Goal: Task Accomplishment & Management: Manage account settings

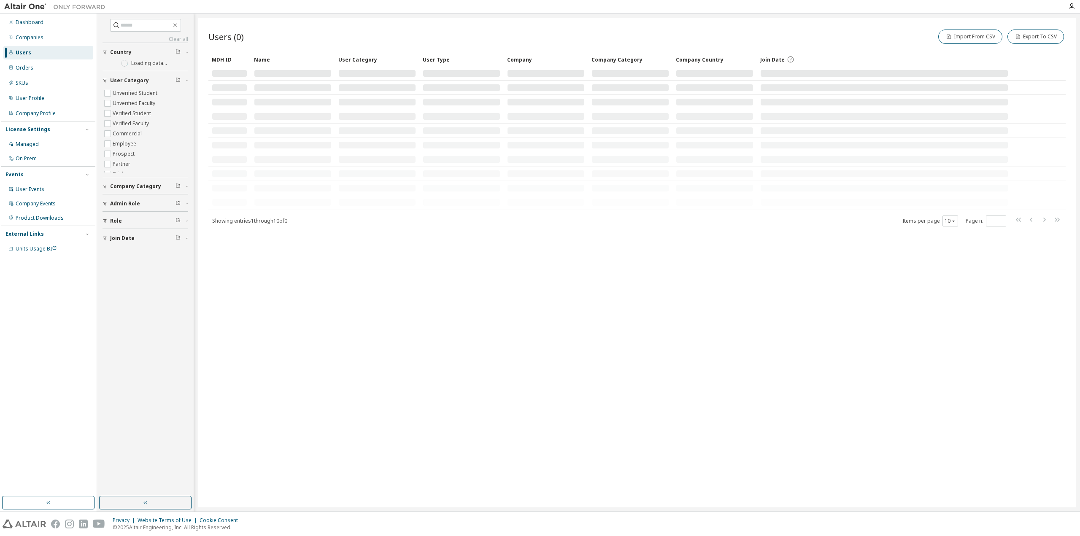
click at [53, 53] on div "Users" at bounding box center [48, 53] width 90 height 14
click at [140, 24] on input "text" at bounding box center [146, 25] width 51 height 8
paste input "**********"
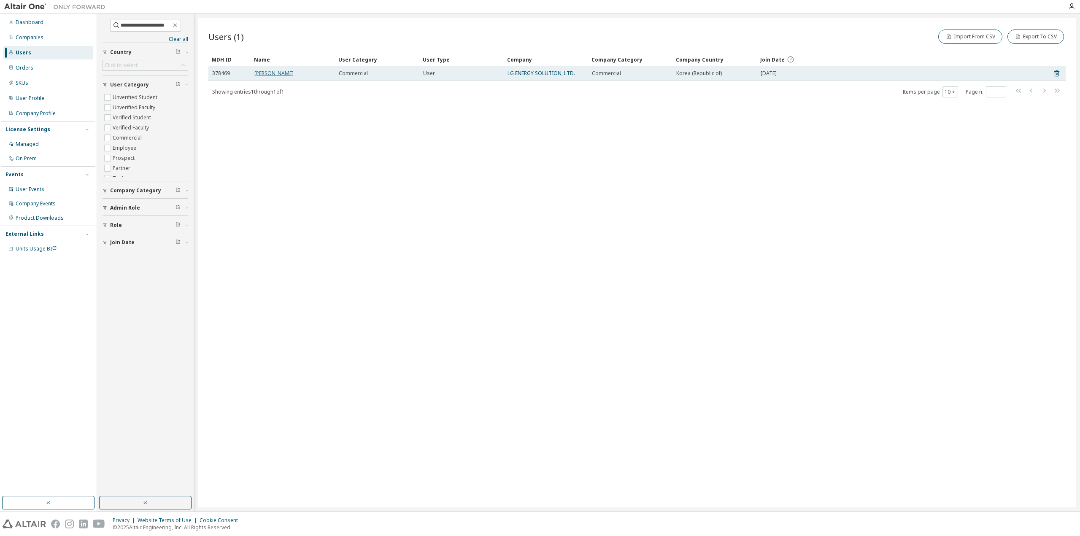
click at [268, 75] on link "SeJung Lee" at bounding box center [273, 73] width 39 height 7
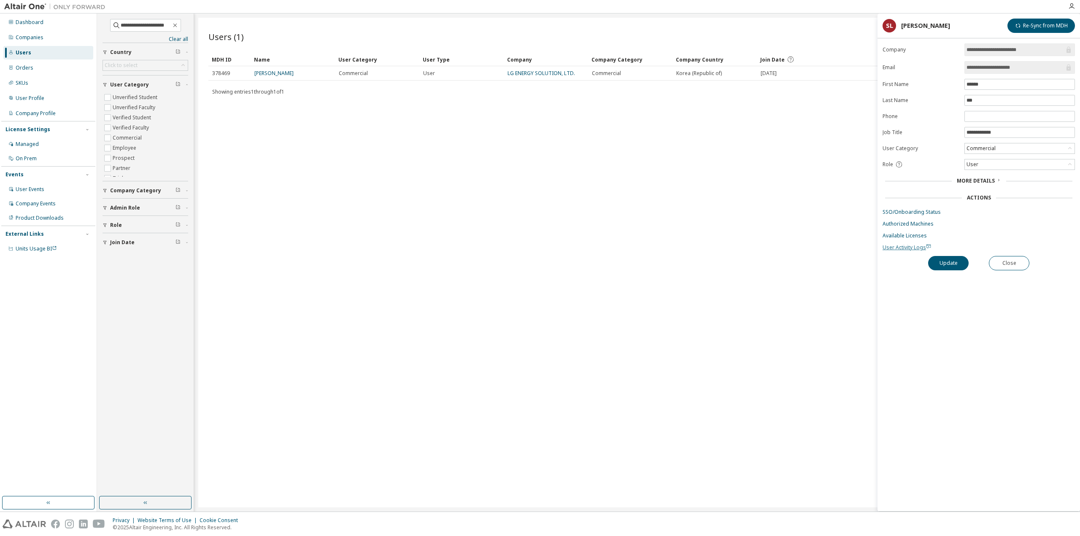
click at [907, 244] on span "User Activity Logs" at bounding box center [907, 247] width 49 height 7
click at [909, 210] on link "SSO/Onboarding Status" at bounding box center [979, 212] width 192 height 7
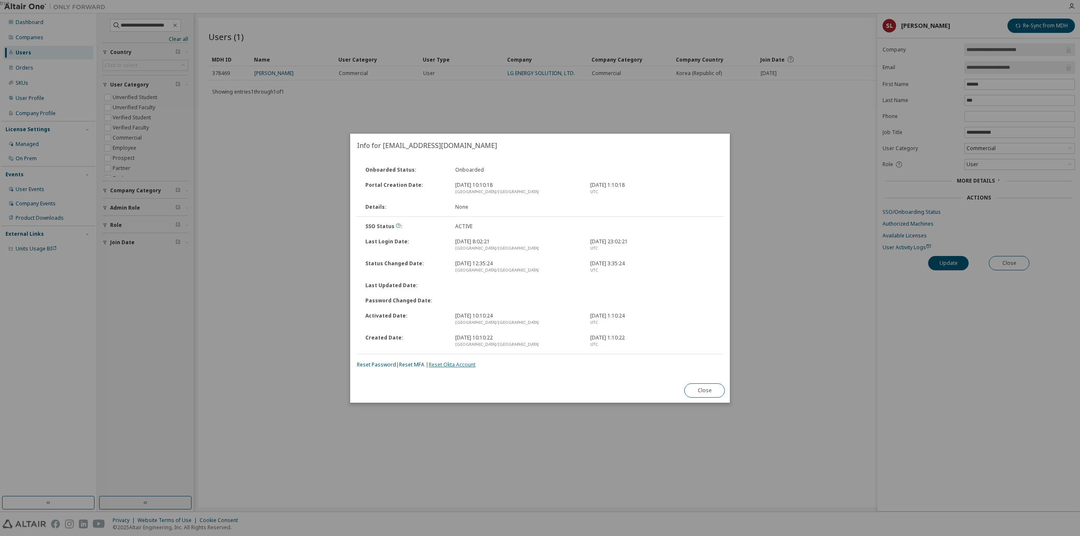
click at [453, 364] on link "Reset Okta Account" at bounding box center [452, 364] width 47 height 7
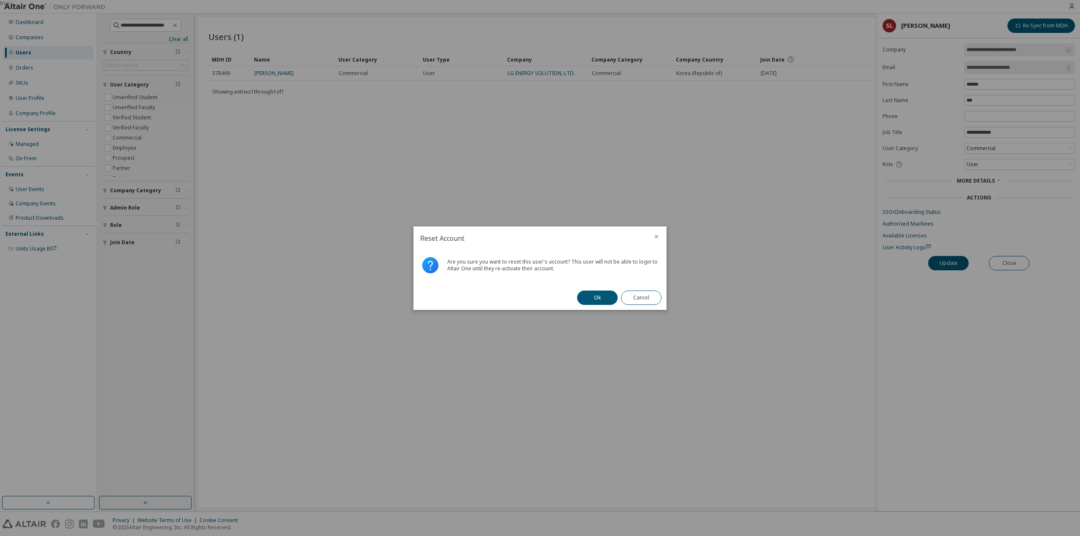
click at [607, 306] on div "Ok Cancel" at bounding box center [619, 298] width 95 height 24
click at [601, 294] on button "Ok" at bounding box center [597, 298] width 41 height 14
click at [633, 295] on button "Close" at bounding box center [641, 298] width 41 height 14
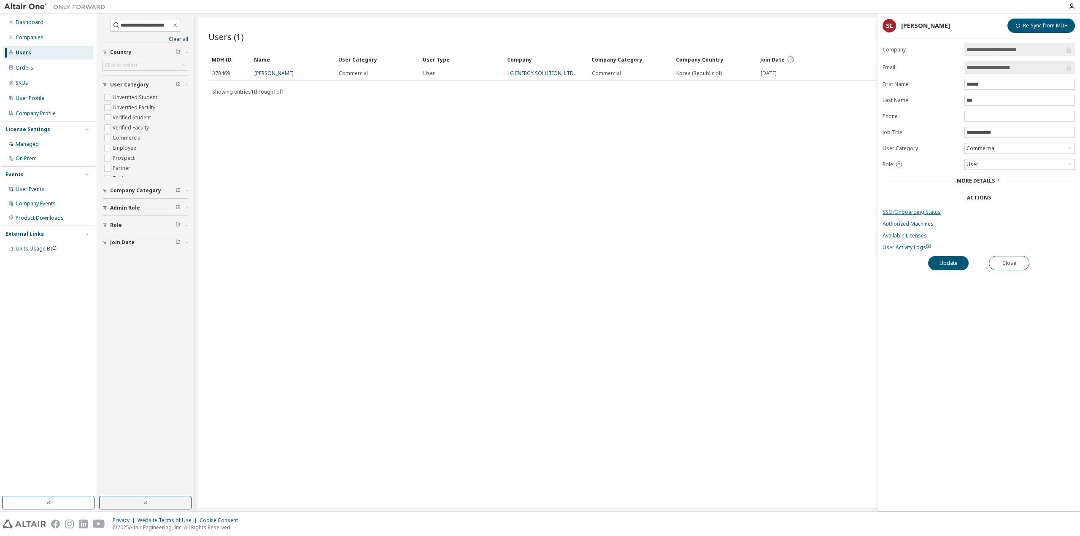
click at [899, 209] on link "SSO/Onboarding Status" at bounding box center [979, 212] width 192 height 7
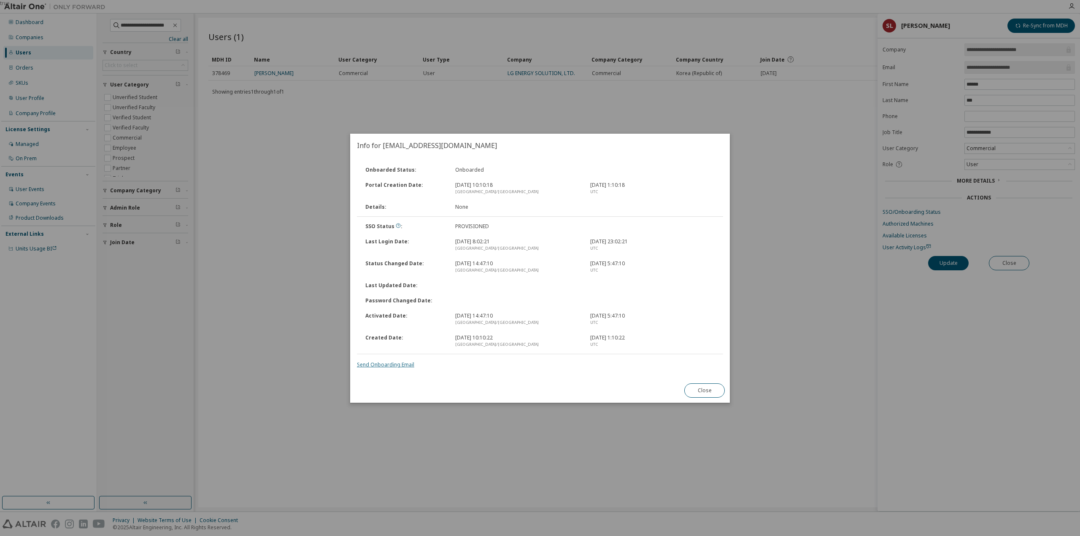
click at [379, 366] on link "Send Onboarding Email" at bounding box center [385, 364] width 57 height 7
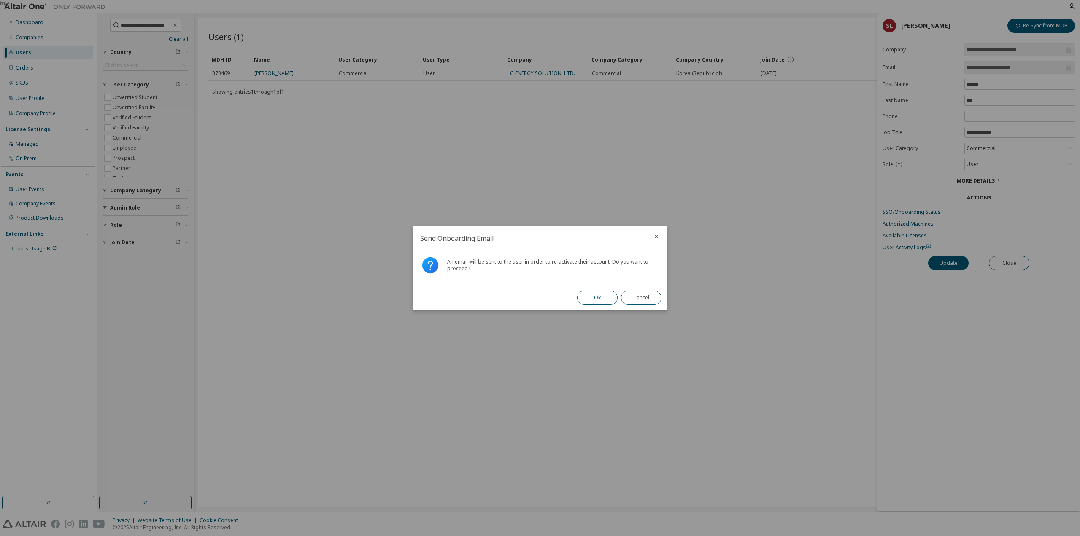
click at [607, 297] on button "Ok" at bounding box center [597, 298] width 41 height 14
click at [634, 298] on button "Close" at bounding box center [641, 298] width 41 height 14
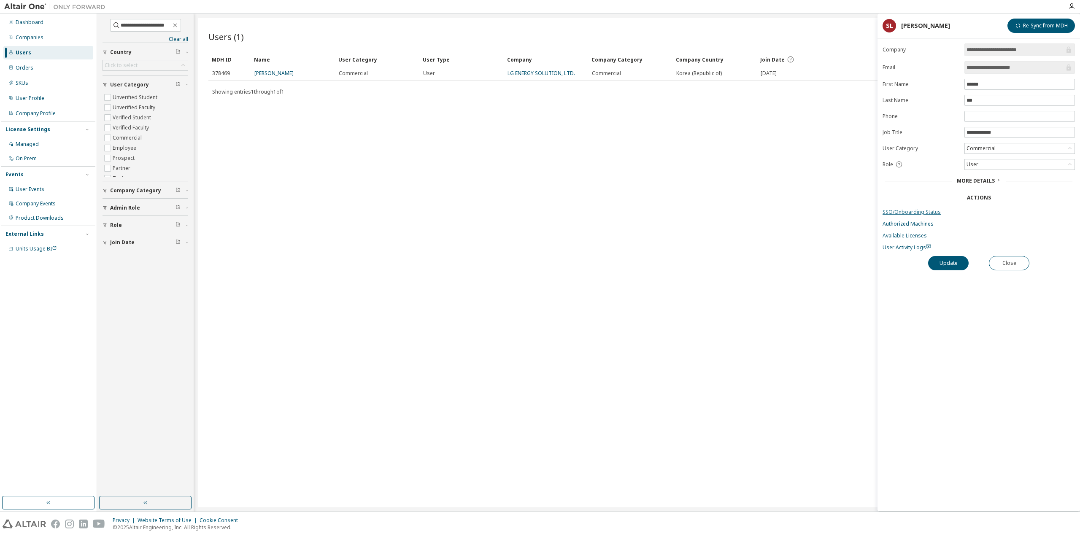
click at [925, 211] on link "SSO/Onboarding Status" at bounding box center [979, 212] width 192 height 7
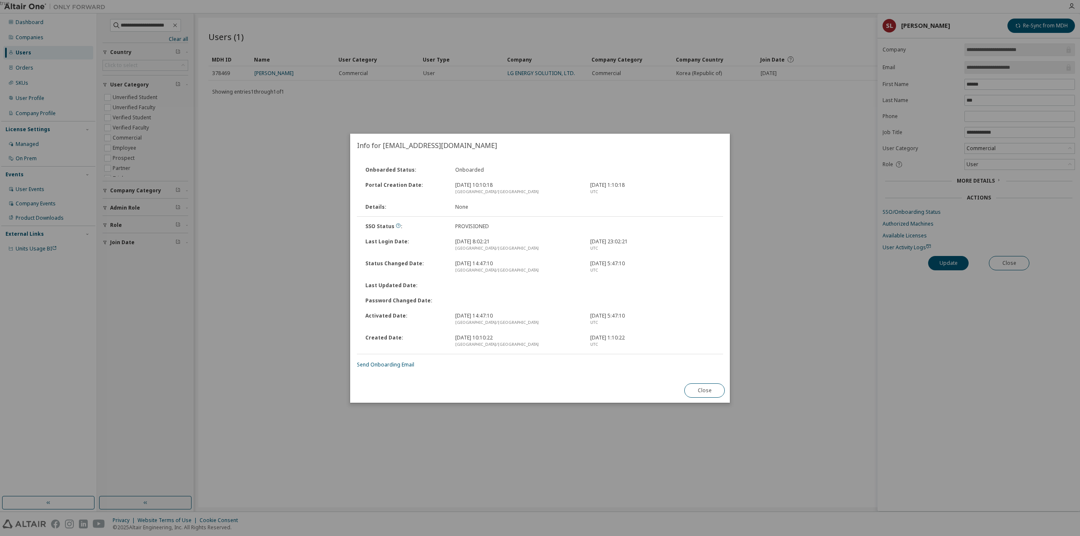
click at [805, 219] on div "true" at bounding box center [540, 268] width 1080 height 536
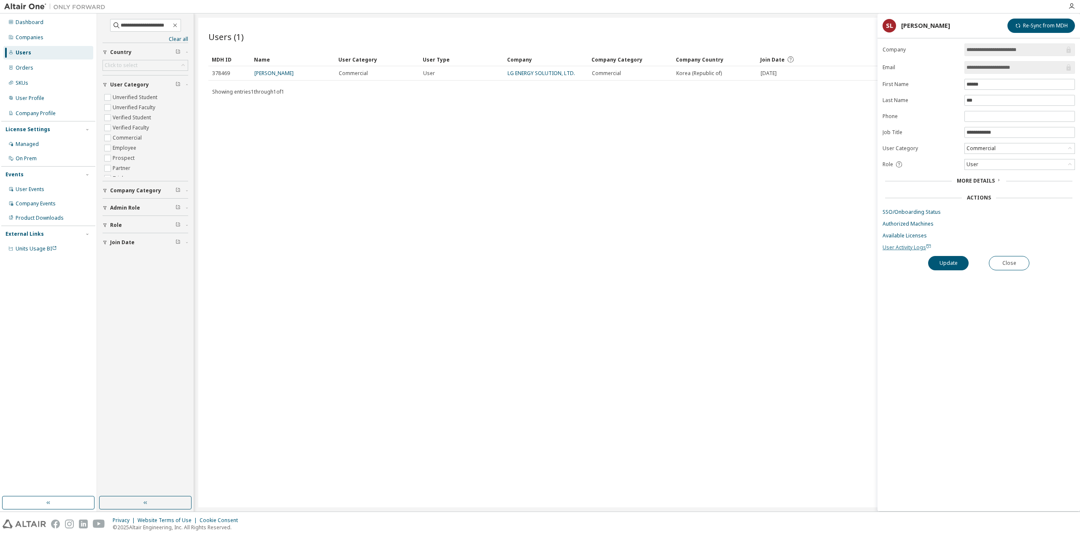
click at [885, 244] on span "User Activity Logs" at bounding box center [907, 247] width 49 height 7
click at [151, 24] on input "**********" at bounding box center [146, 25] width 51 height 8
paste input "text"
type input "**********"
click at [260, 71] on link "성지 박" at bounding box center [273, 73] width 39 height 7
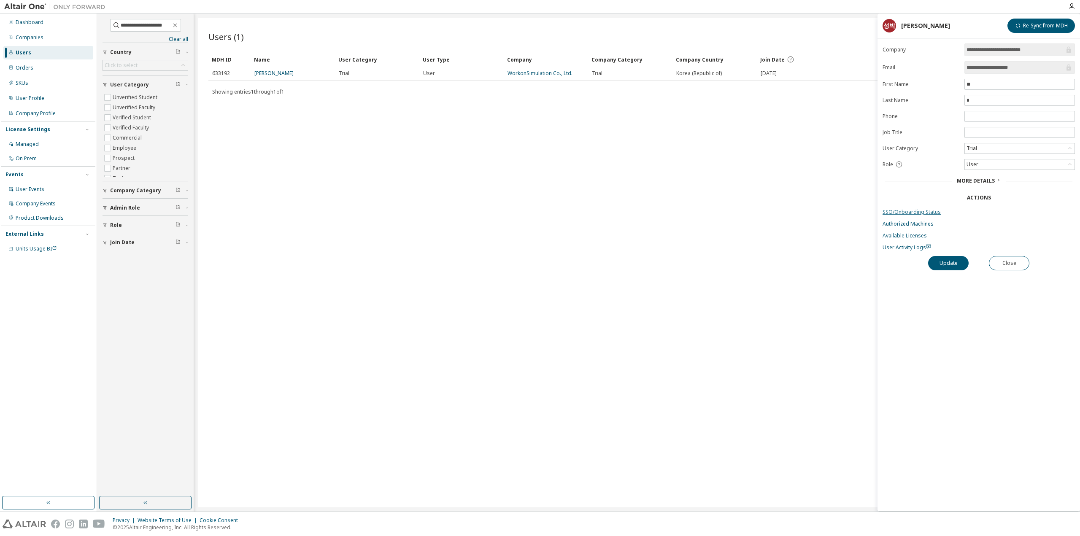
click at [921, 209] on link "SSO/Onboarding Status" at bounding box center [979, 212] width 192 height 7
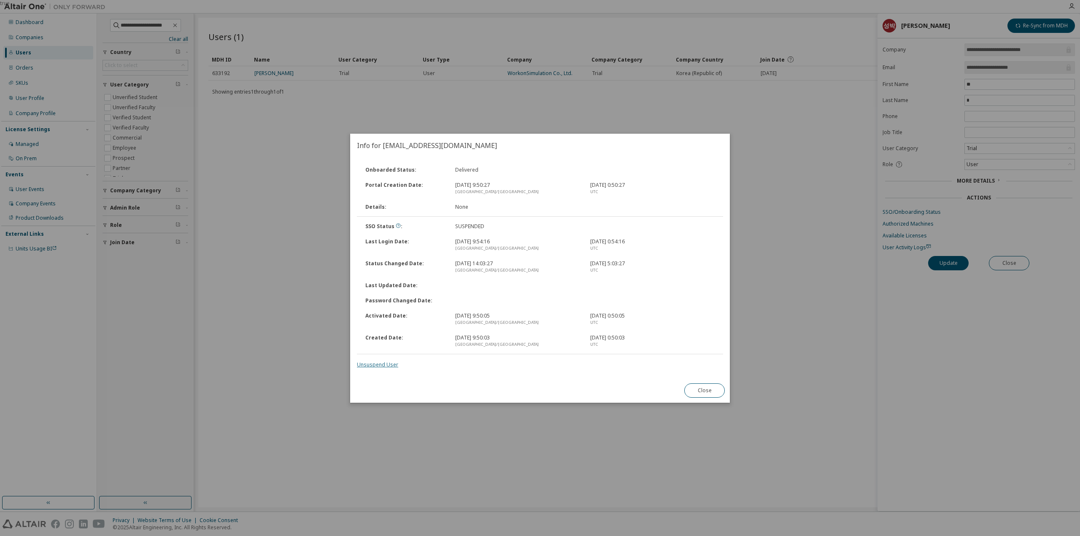
click at [375, 364] on link "Unsuspend User" at bounding box center [377, 364] width 41 height 7
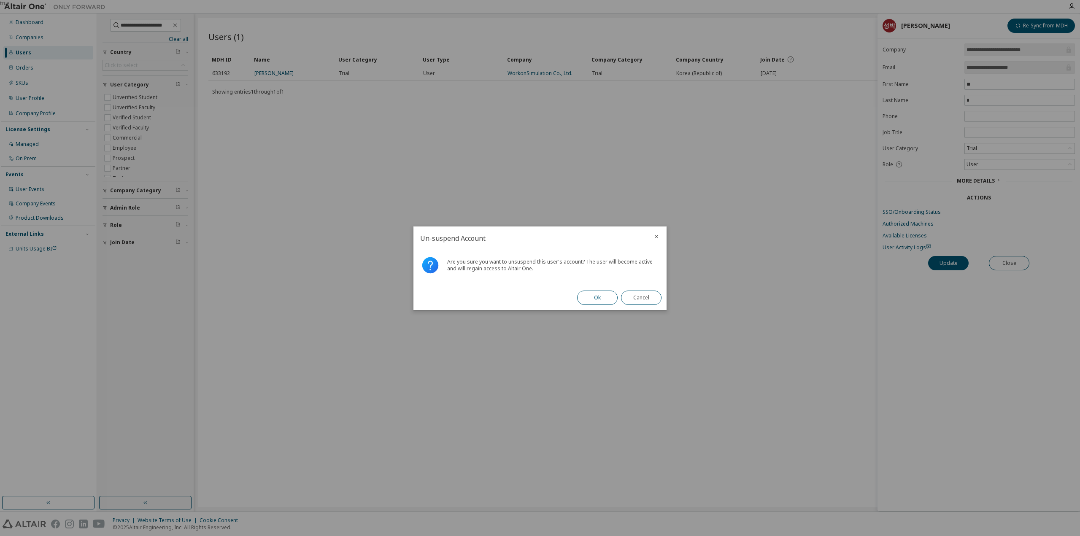
click at [586, 300] on button "Ok" at bounding box center [597, 298] width 41 height 14
click at [639, 300] on button "Close" at bounding box center [641, 298] width 41 height 14
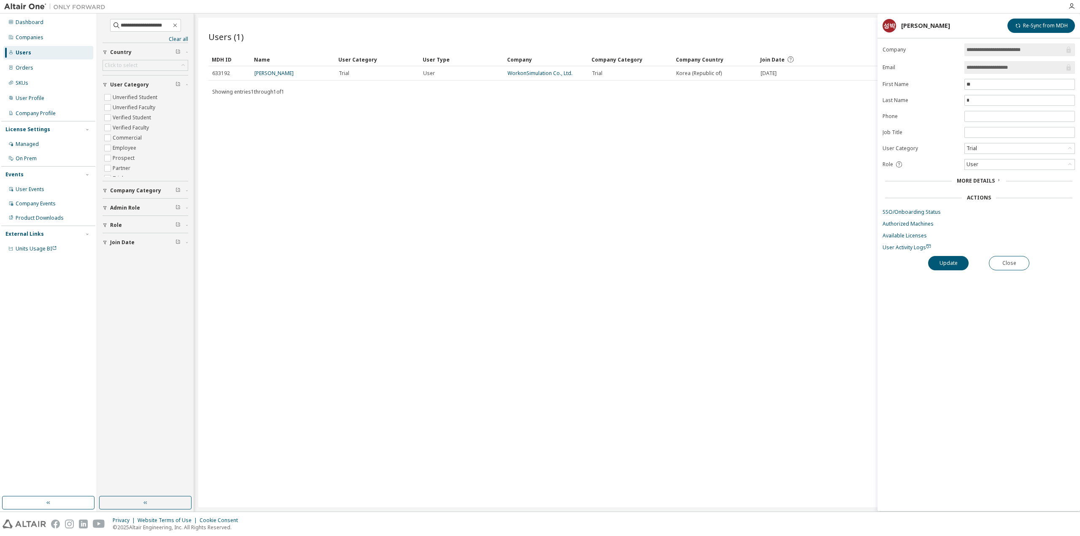
click at [906, 205] on form "**********" at bounding box center [979, 147] width 192 height 208
click at [905, 210] on link "SSO/Onboarding Status" at bounding box center [979, 212] width 192 height 7
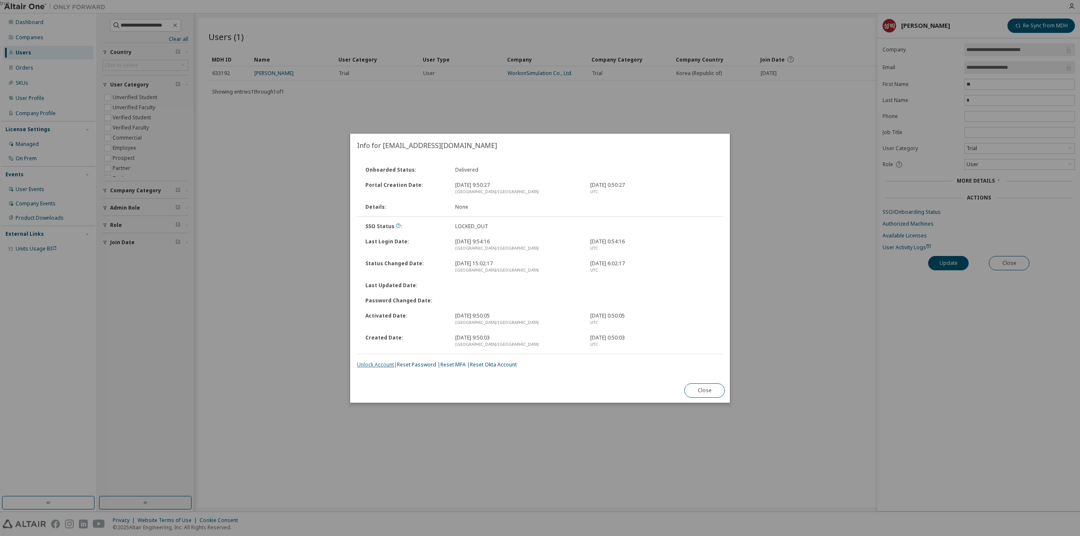
click at [381, 362] on link "Unlock Account" at bounding box center [375, 364] width 37 height 7
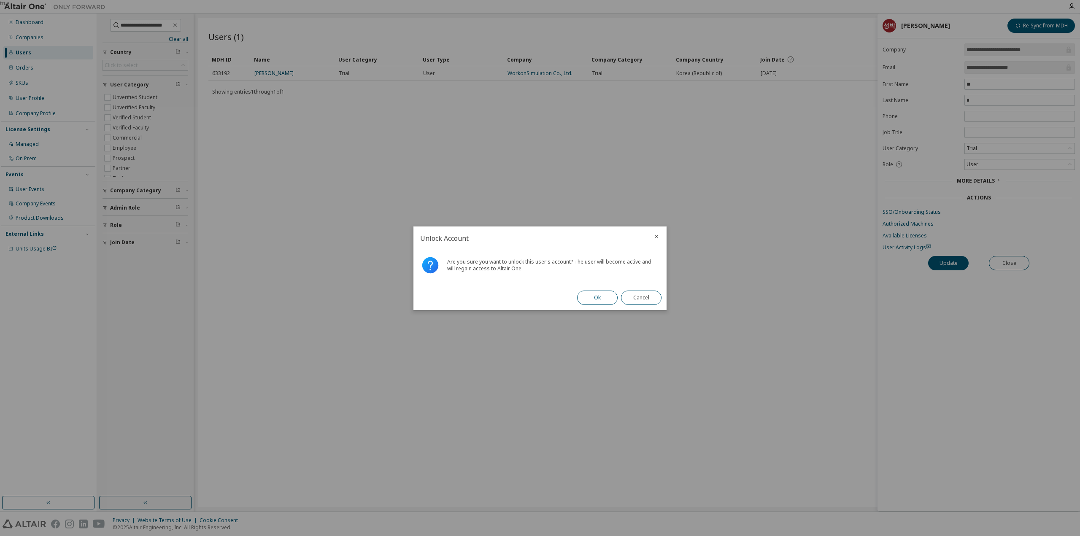
click at [594, 295] on button "Ok" at bounding box center [597, 298] width 41 height 14
click at [636, 294] on button "Close" at bounding box center [641, 298] width 41 height 14
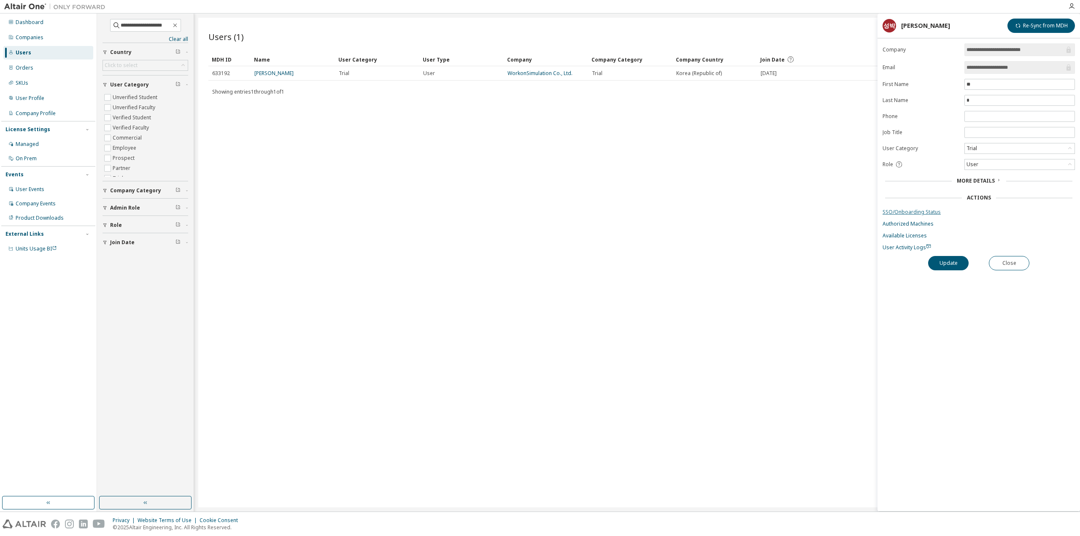
click at [918, 211] on link "SSO/Onboarding Status" at bounding box center [979, 212] width 192 height 7
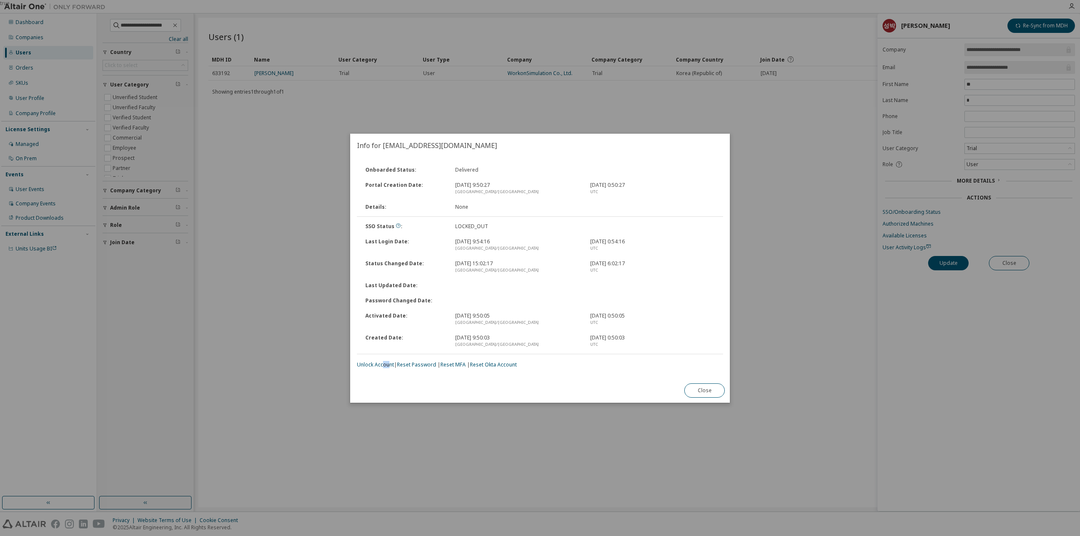
drag, startPoint x: 384, startPoint y: 366, endPoint x: 388, endPoint y: 387, distance: 21.5
click at [388, 387] on div "Info for sjpark@workonsim.com Onboarded Status : Delivered Portal Creation Date…" at bounding box center [540, 268] width 380 height 269
click at [381, 367] on link "Reset Password" at bounding box center [376, 364] width 39 height 7
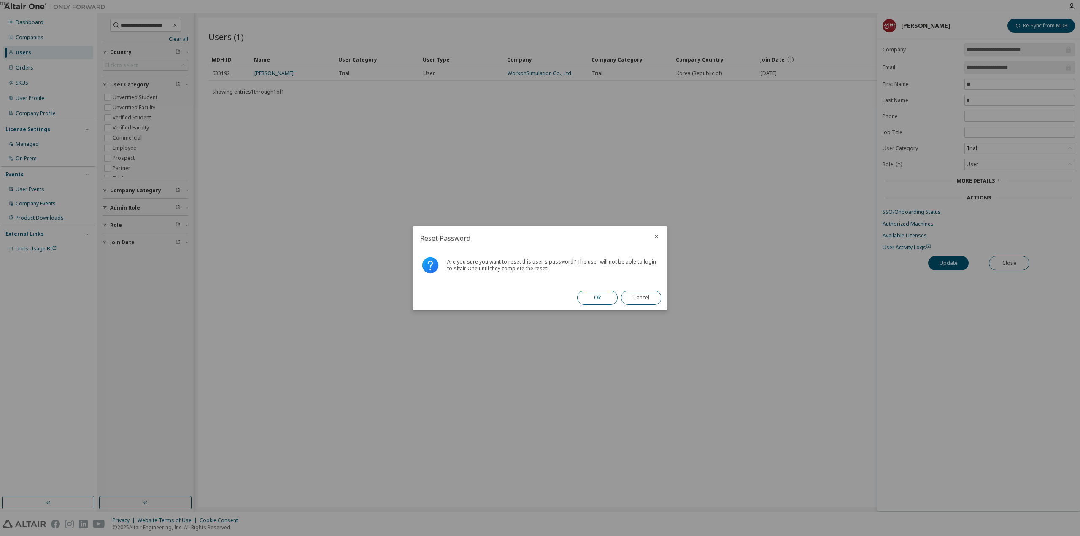
click at [600, 297] on button "Ok" at bounding box center [597, 298] width 41 height 14
click at [640, 296] on button "Close" at bounding box center [641, 298] width 41 height 14
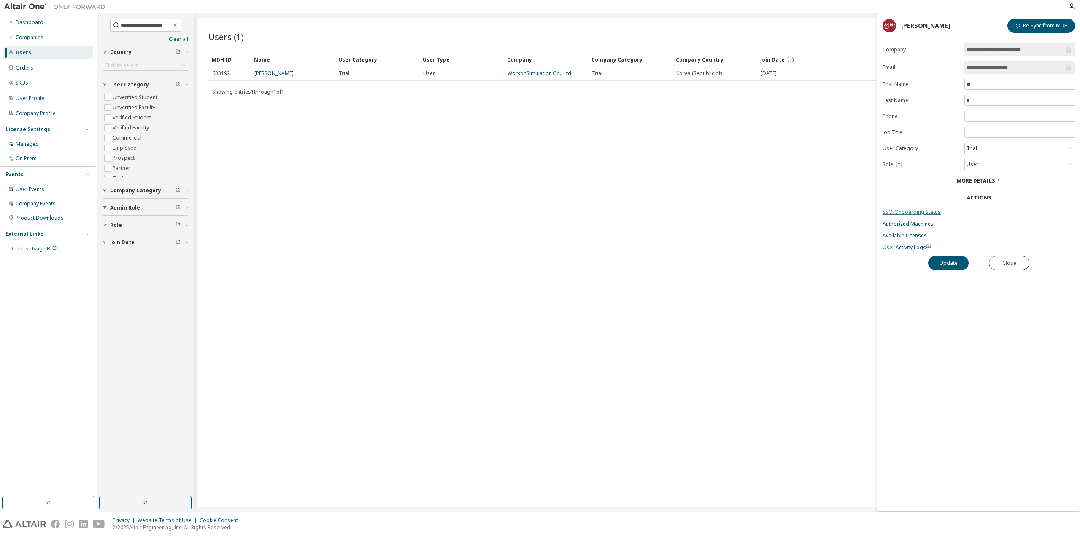
click at [888, 209] on link "SSO/Onboarding Status" at bounding box center [979, 212] width 192 height 7
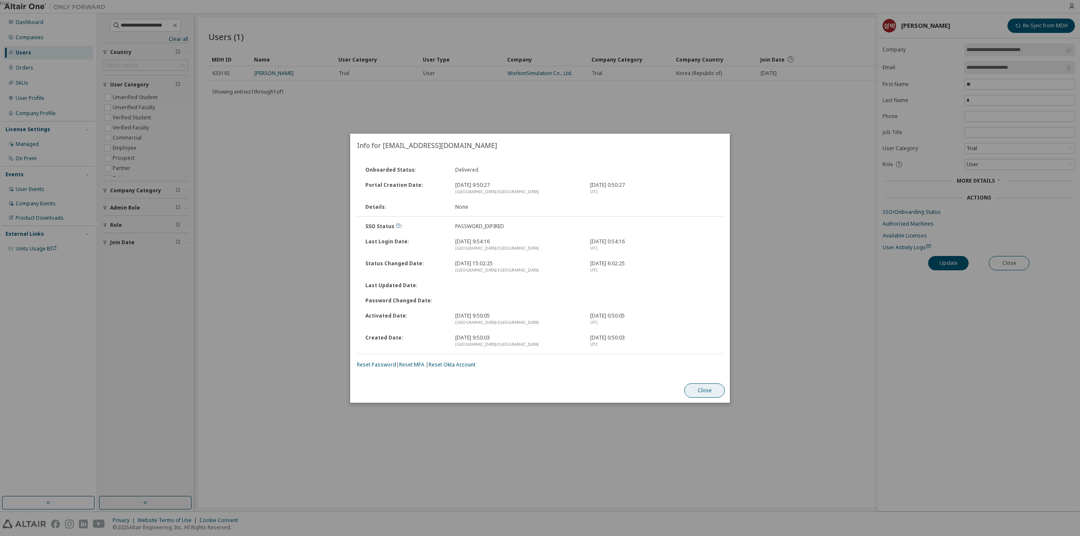
click at [704, 389] on button "Close" at bounding box center [704, 390] width 41 height 14
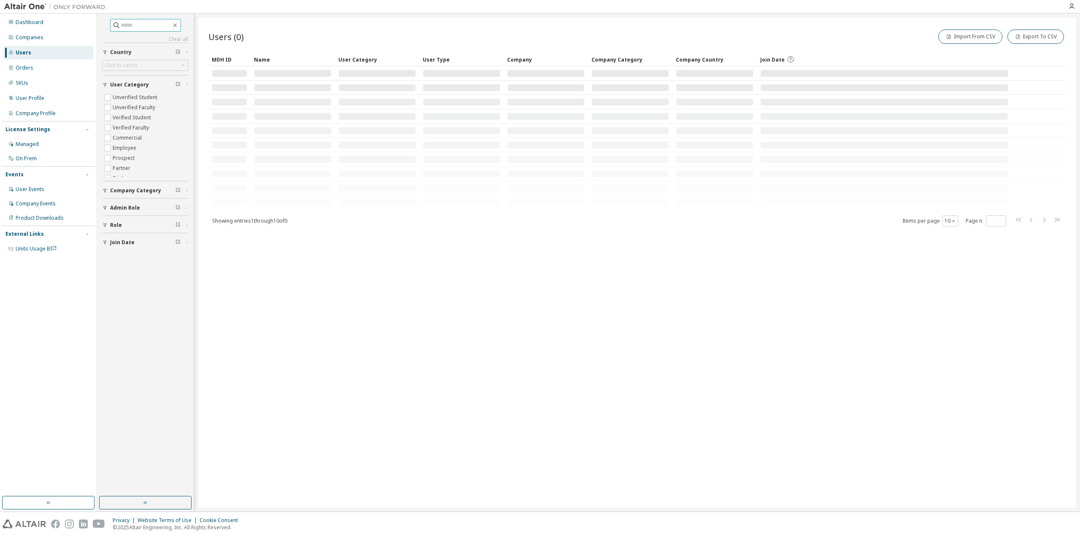
click at [127, 23] on input "text" at bounding box center [146, 25] width 51 height 8
paste input "**********"
type input "**********"
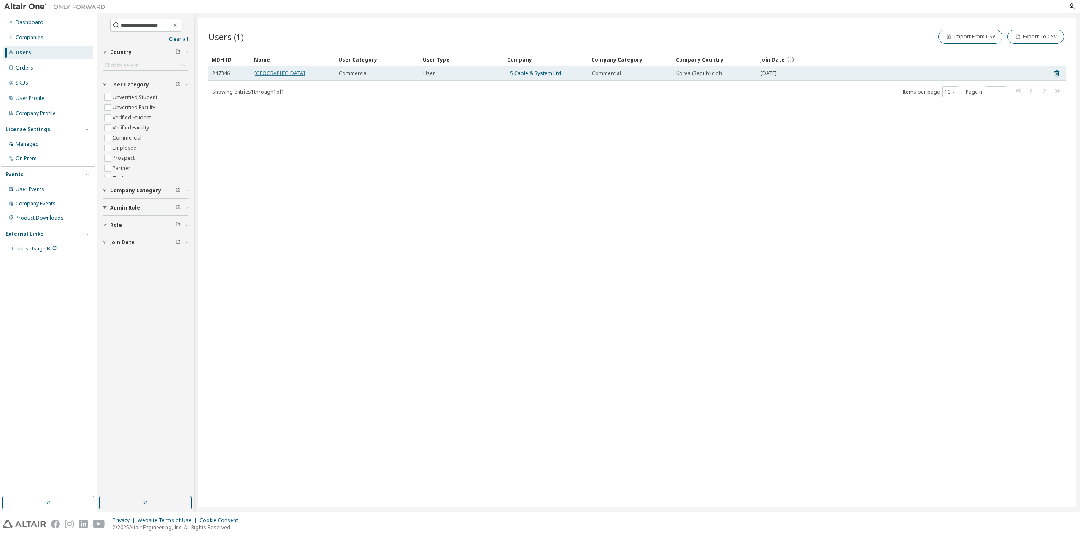
click at [270, 70] on link "[GEOGRAPHIC_DATA]" at bounding box center [279, 73] width 51 height 7
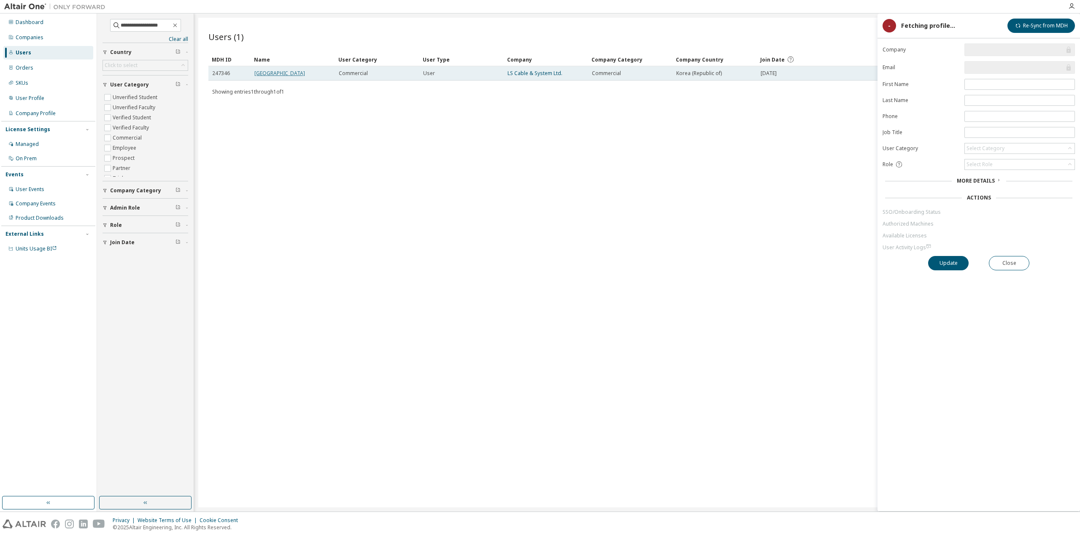
click at [270, 73] on link "[GEOGRAPHIC_DATA]" at bounding box center [279, 73] width 51 height 7
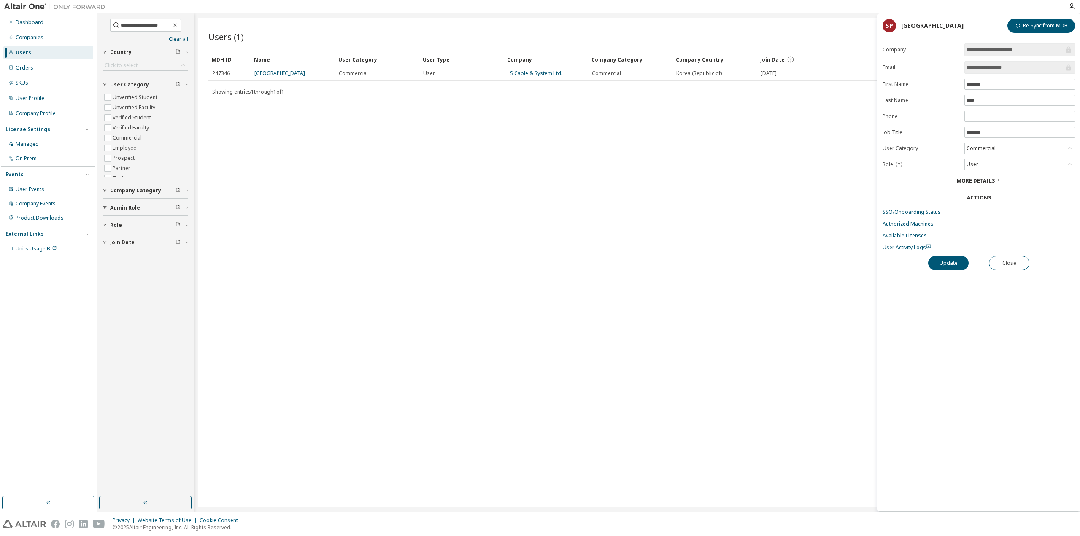
click at [268, 72] on link "[GEOGRAPHIC_DATA]" at bounding box center [279, 73] width 51 height 7
click at [266, 72] on link "[GEOGRAPHIC_DATA]" at bounding box center [279, 73] width 51 height 7
click at [262, 72] on link "[GEOGRAPHIC_DATA]" at bounding box center [279, 73] width 51 height 7
click at [519, 73] on link "LS Cable & System Ltd." at bounding box center [535, 73] width 55 height 7
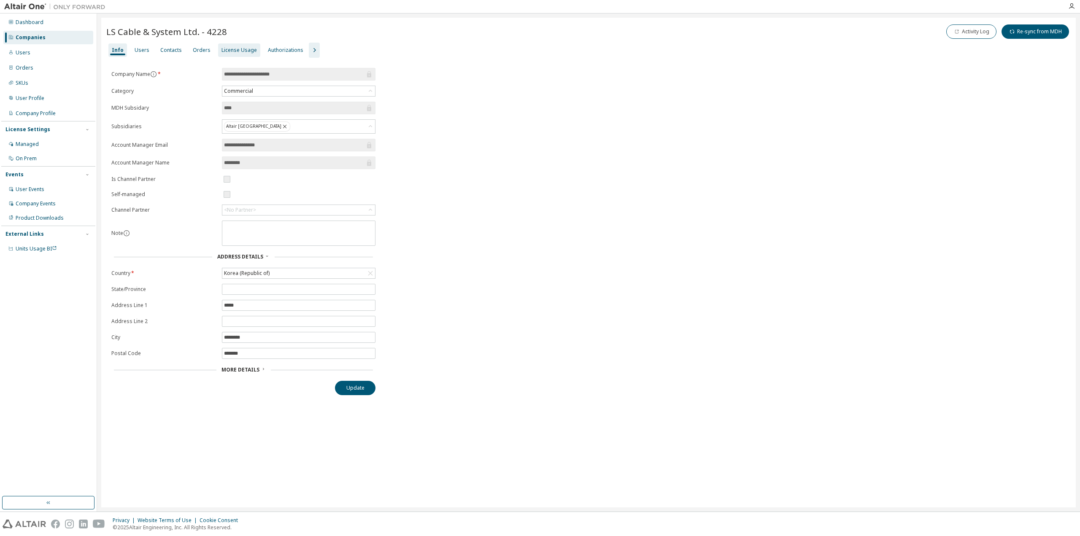
click at [230, 53] on div "License Usage" at bounding box center [238, 50] width 35 height 7
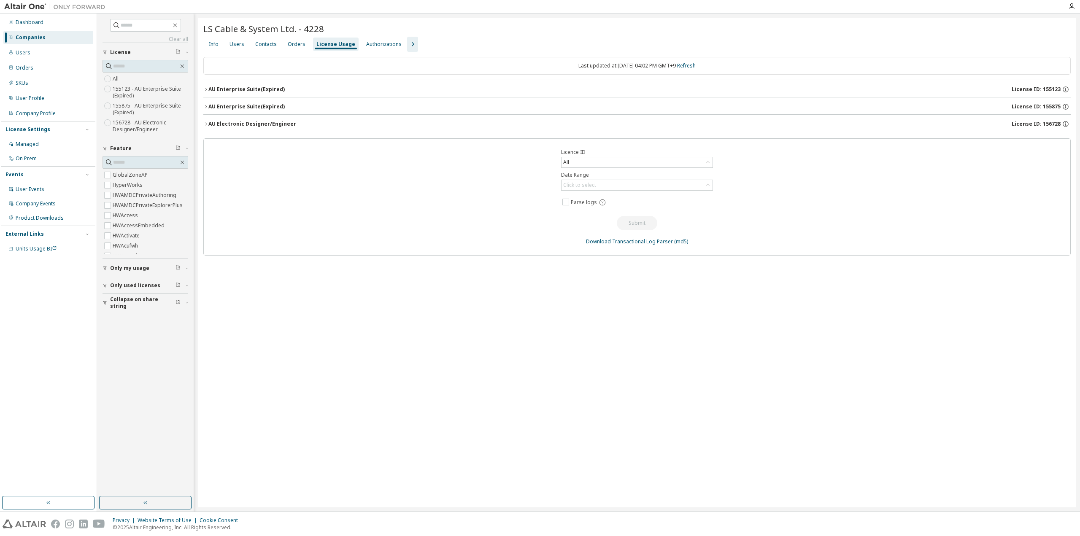
click at [202, 124] on div "LS Cable & System Ltd. - 4228 Clear Load Save Save As Field Operator Value Sele…" at bounding box center [637, 263] width 878 height 490
click at [206, 124] on icon "button" at bounding box center [205, 124] width 5 height 5
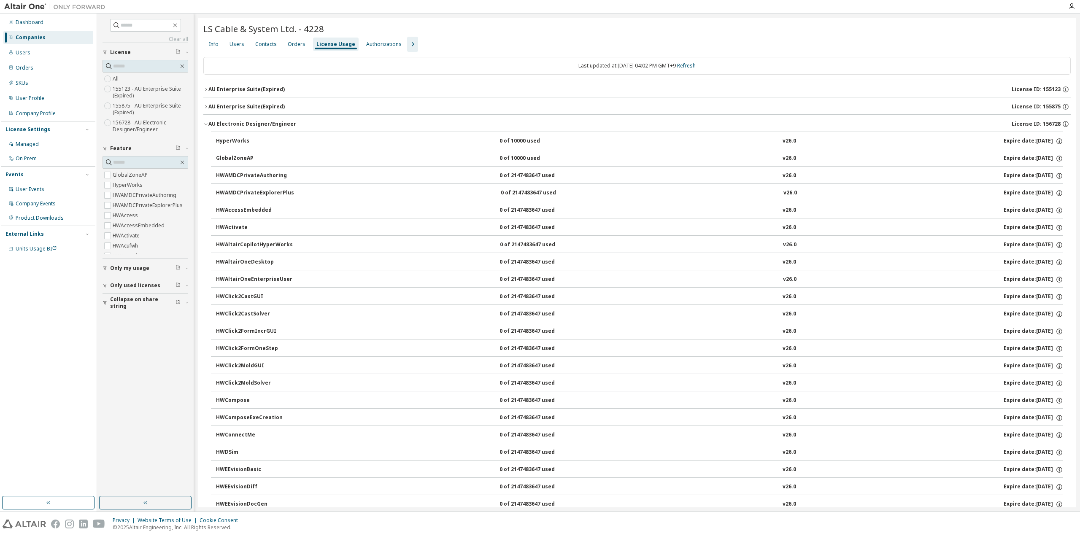
drag, startPoint x: 1014, startPoint y: 142, endPoint x: 692, endPoint y: 130, distance: 322.5
click at [197, 119] on div "Clear all Collapse on share string Only used licenses Only my usage Feature Glo…" at bounding box center [588, 263] width 983 height 498
click at [209, 123] on div "AU Electronic Designer/Engineer" at bounding box center [252, 124] width 88 height 7
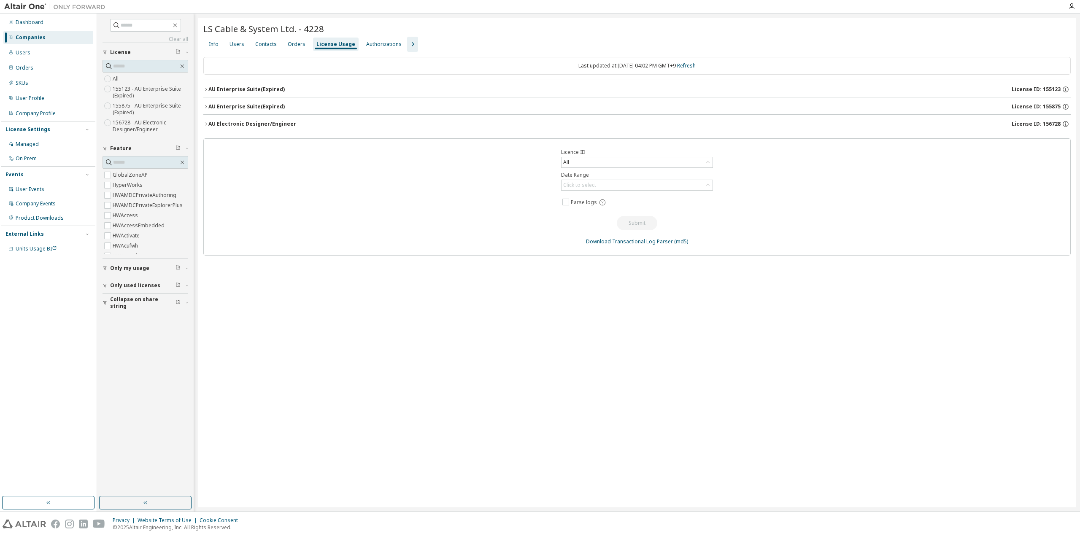
click at [205, 124] on icon "button" at bounding box center [205, 124] width 5 height 5
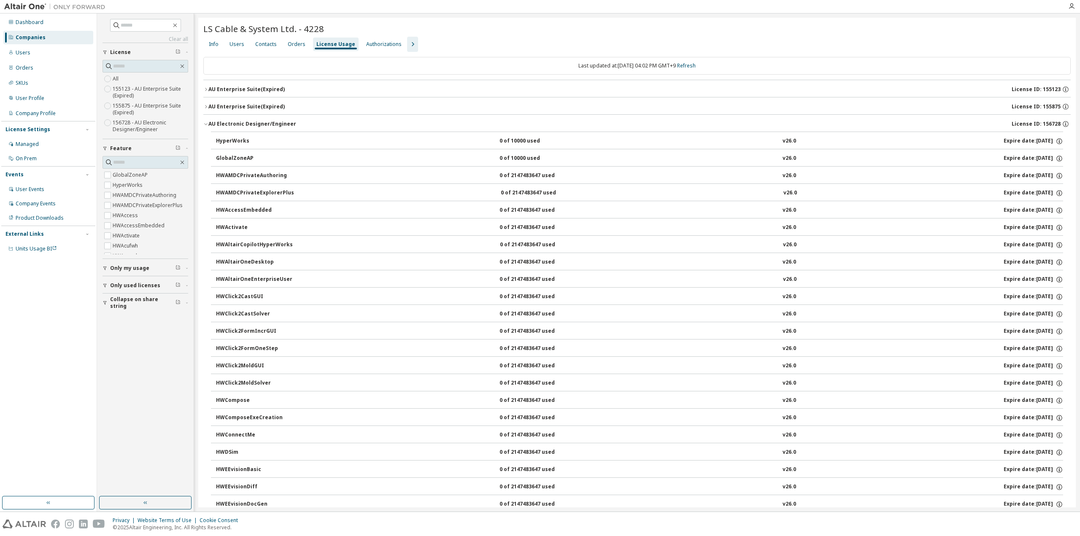
click at [207, 106] on icon "button" at bounding box center [206, 106] width 2 height 3
click at [206, 106] on icon "button" at bounding box center [205, 106] width 5 height 5
click at [209, 123] on div "AU Electronic Designer/Engineer" at bounding box center [252, 124] width 88 height 7
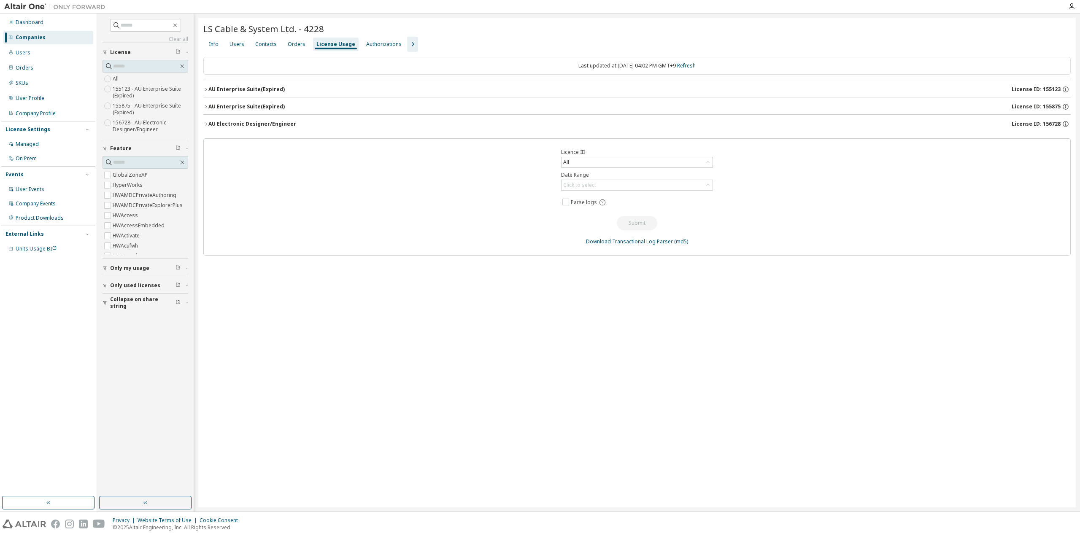
click at [207, 125] on icon "button" at bounding box center [205, 124] width 5 height 5
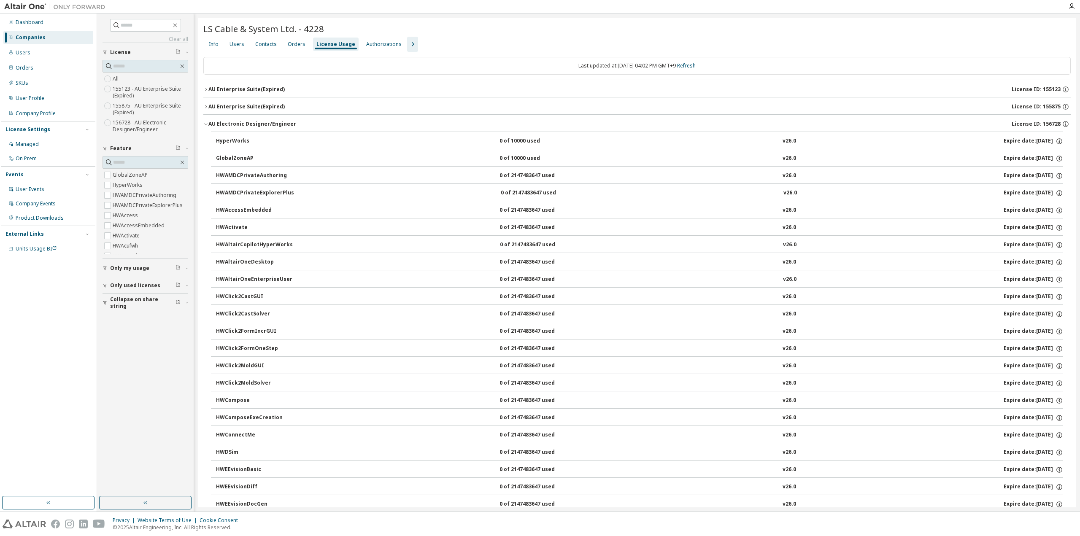
click at [207, 107] on icon "button" at bounding box center [205, 106] width 5 height 5
click at [207, 93] on button "AU Enterprise Suite (Expired) License ID: 155123" at bounding box center [636, 89] width 867 height 19
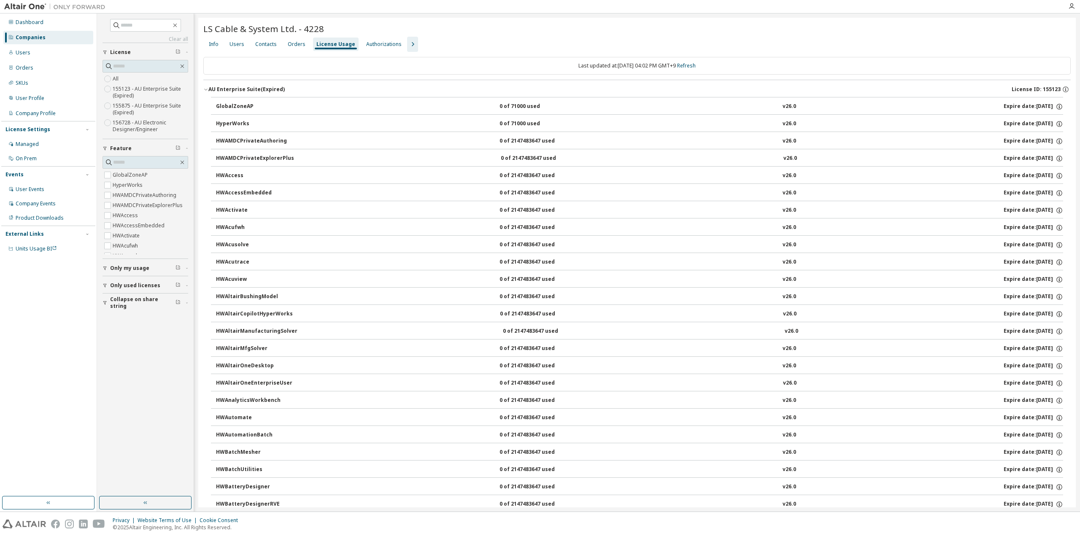
click at [207, 92] on icon "button" at bounding box center [205, 89] width 5 height 5
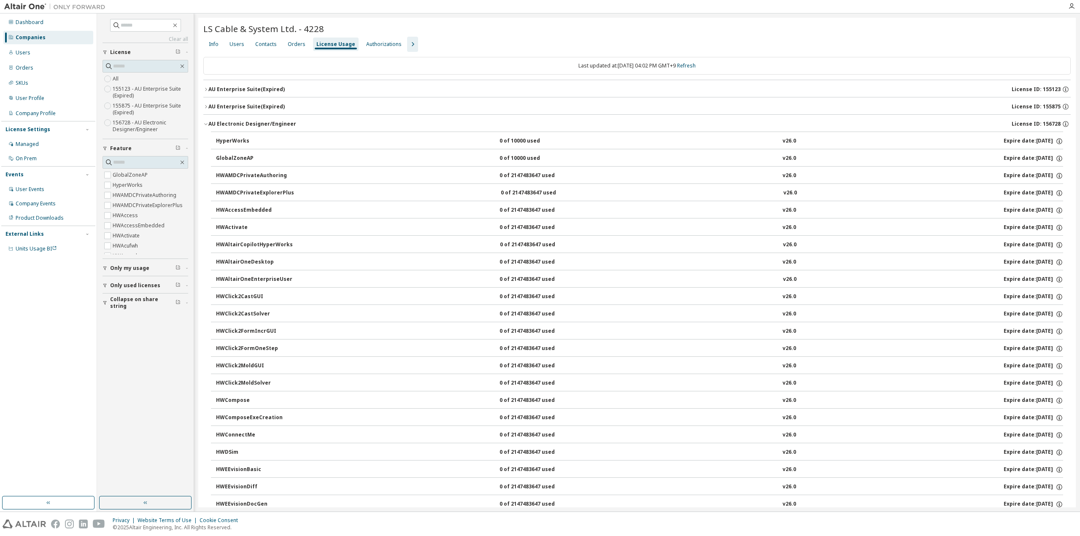
click at [205, 122] on icon "button" at bounding box center [205, 124] width 5 height 5
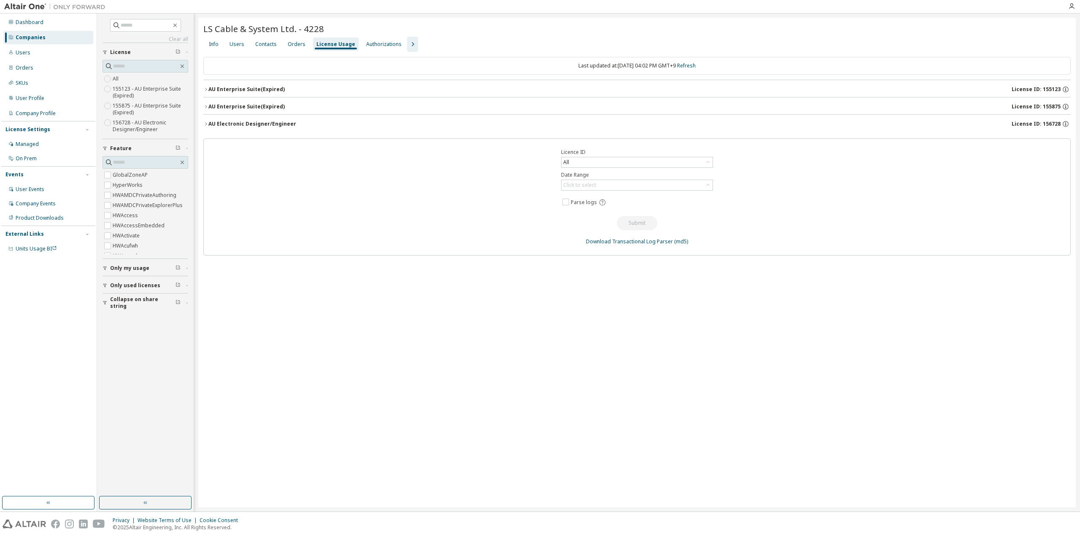
click at [208, 126] on div "AU Electronic Designer/Engineer" at bounding box center [252, 124] width 88 height 7
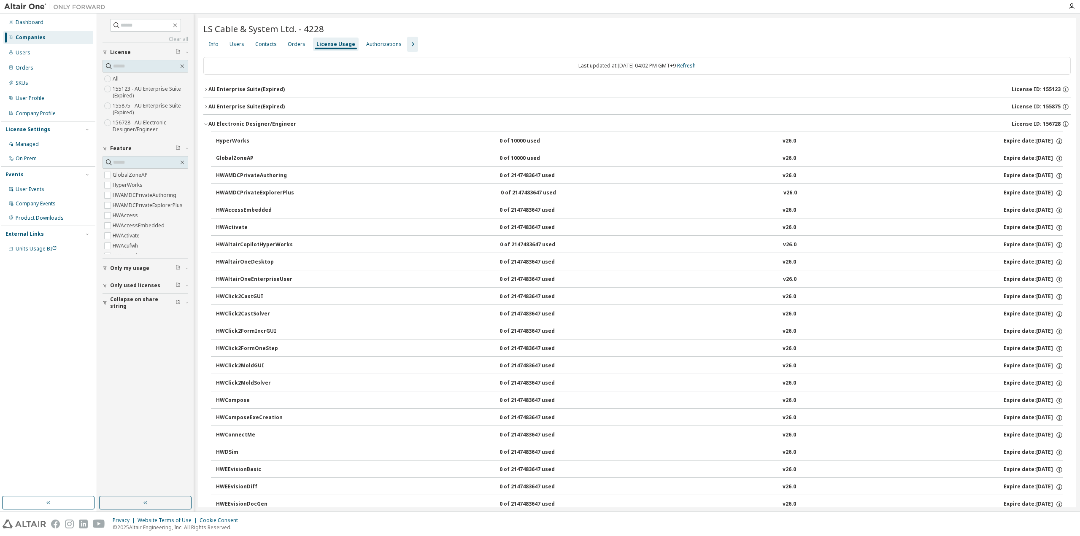
click at [205, 125] on icon "button" at bounding box center [205, 124] width 5 height 5
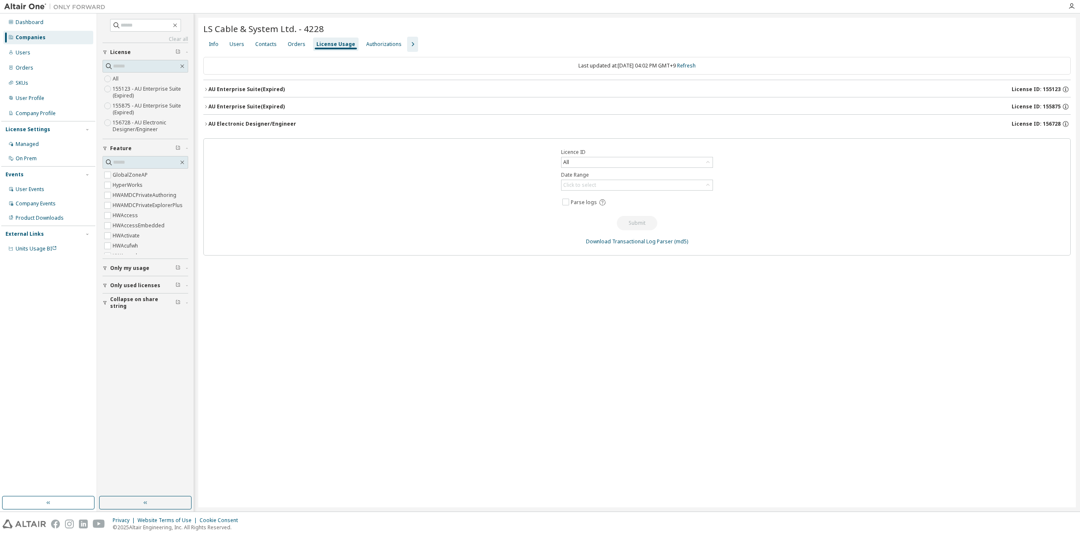
click at [205, 125] on icon "button" at bounding box center [205, 124] width 5 height 5
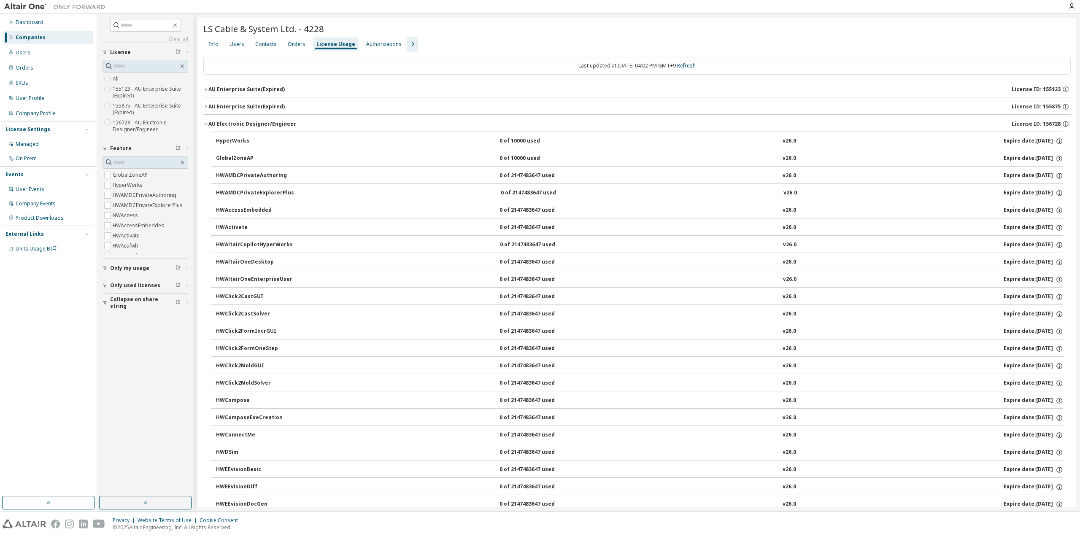
click at [205, 125] on icon "button" at bounding box center [205, 124] width 5 height 5
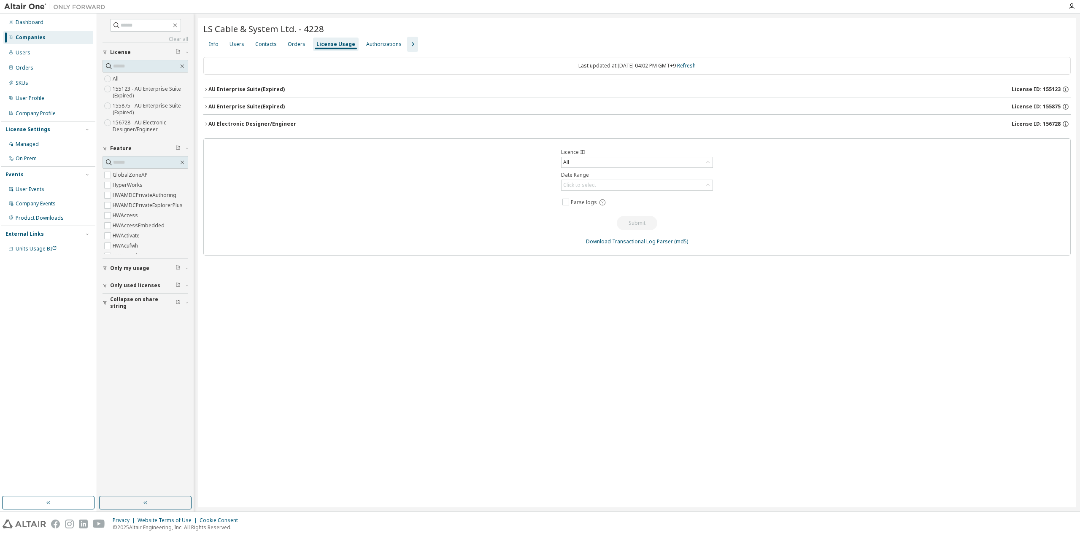
click at [1048, 108] on span "License ID: 155875" at bounding box center [1036, 106] width 49 height 7
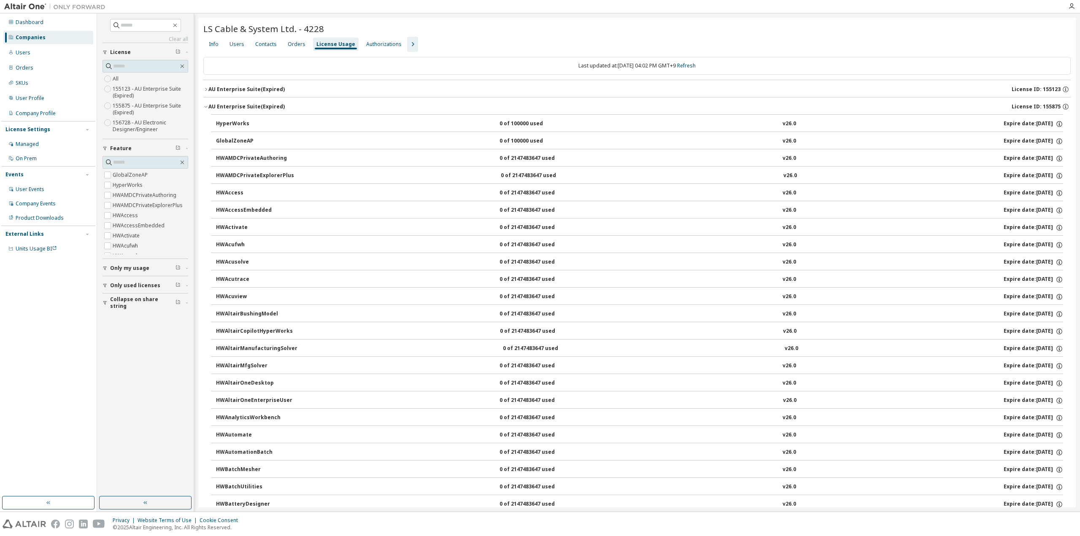
click at [1048, 108] on span "License ID: 155875" at bounding box center [1036, 106] width 49 height 7
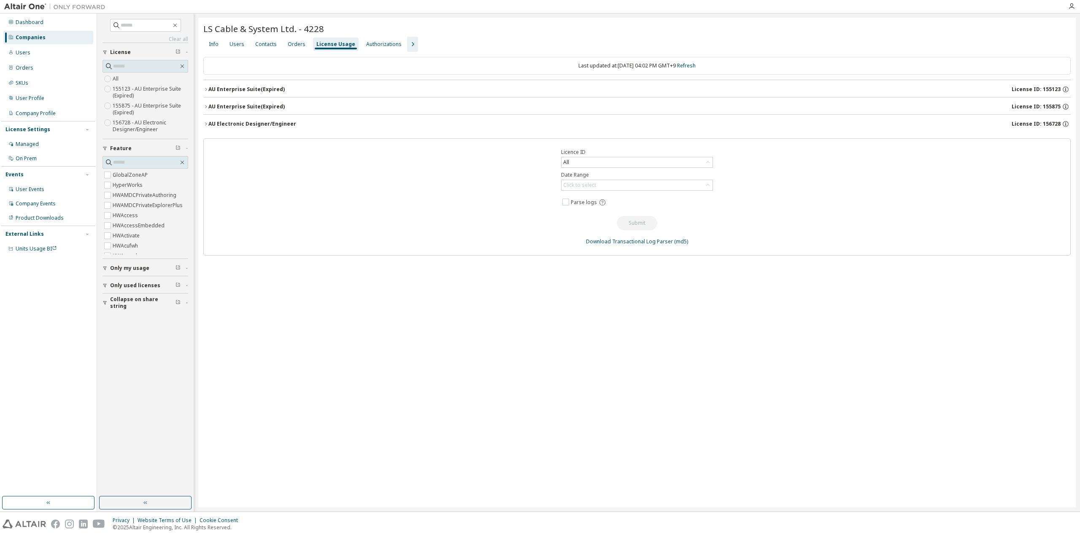
click at [1033, 86] on span "License ID: 155123" at bounding box center [1036, 89] width 49 height 7
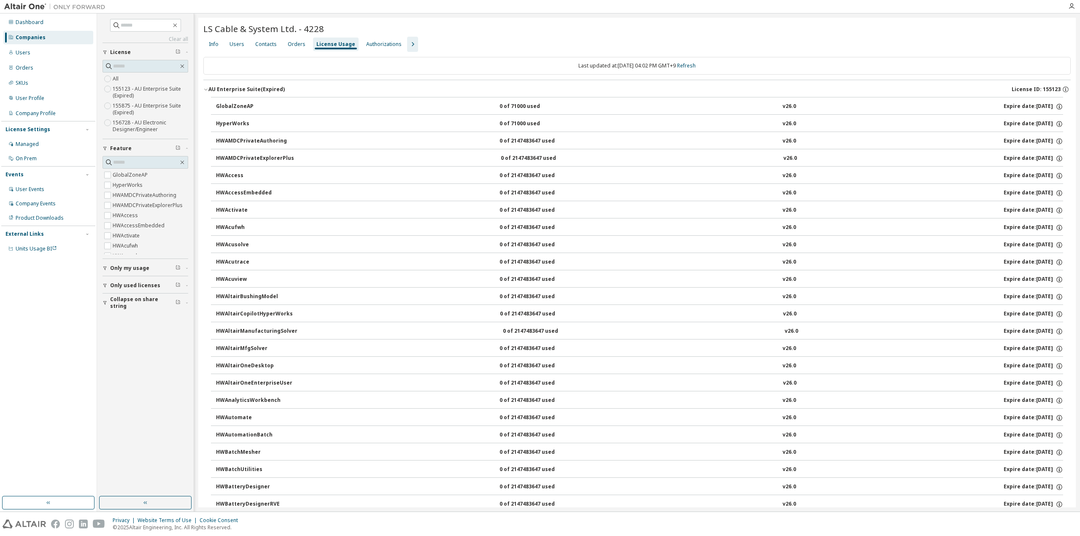
click at [1034, 88] on span "License ID: 155123" at bounding box center [1036, 89] width 49 height 7
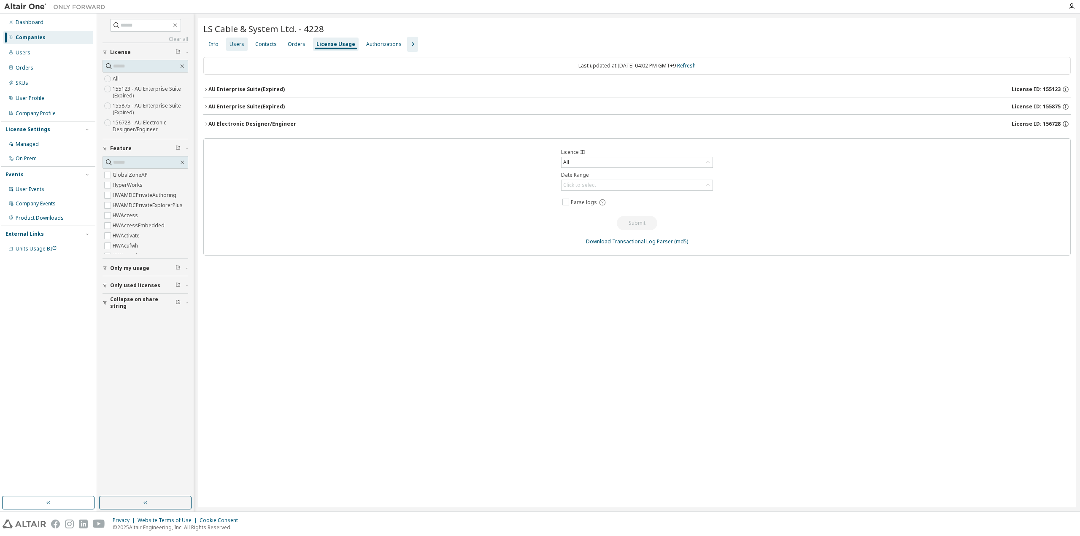
click at [235, 45] on div "Users" at bounding box center [237, 44] width 15 height 7
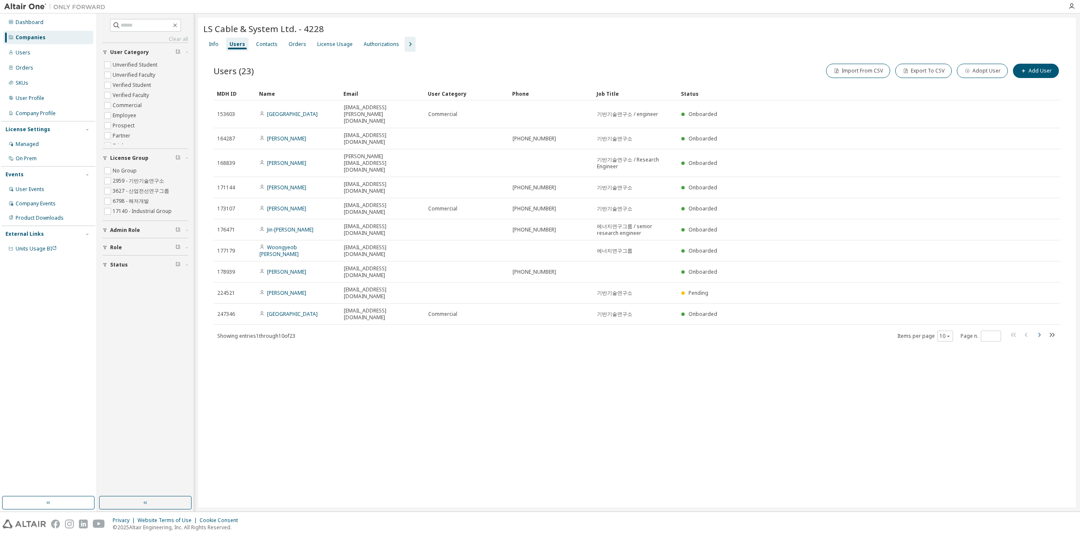
click at [1037, 330] on icon "button" at bounding box center [1039, 335] width 10 height 10
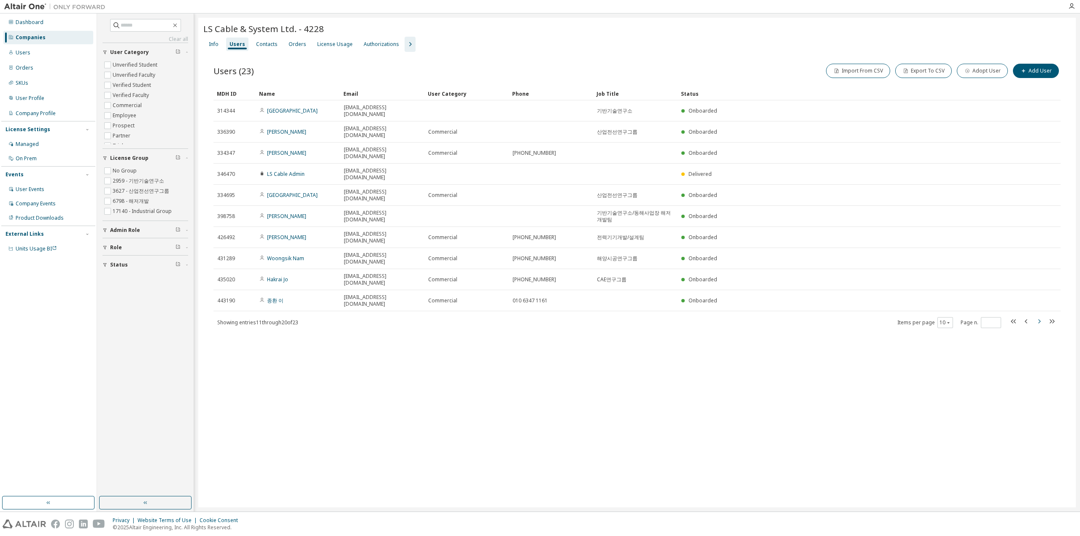
click at [1037, 316] on icon "button" at bounding box center [1039, 321] width 10 height 10
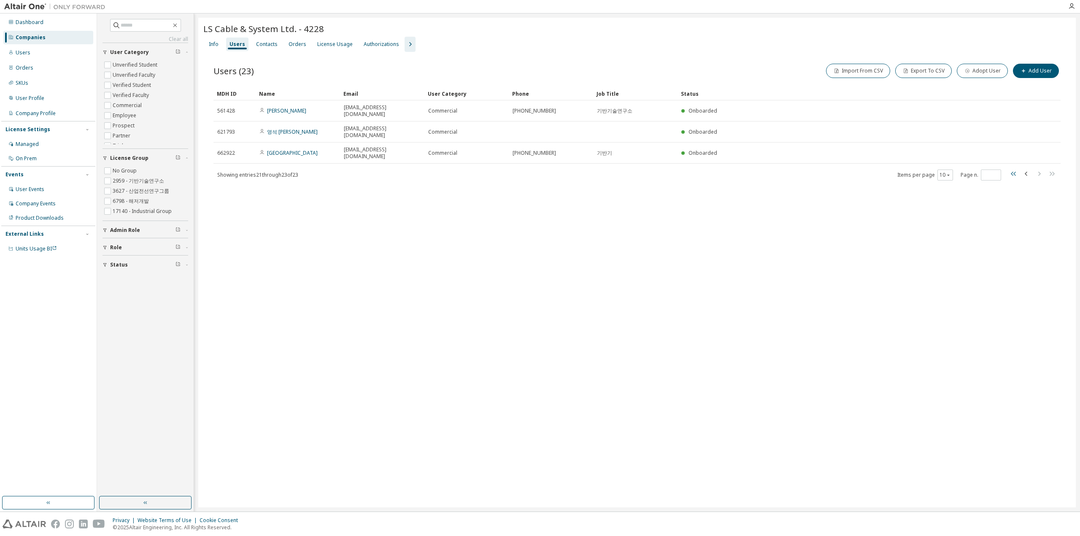
click at [1016, 169] on icon "button" at bounding box center [1014, 174] width 10 height 10
type input "*"
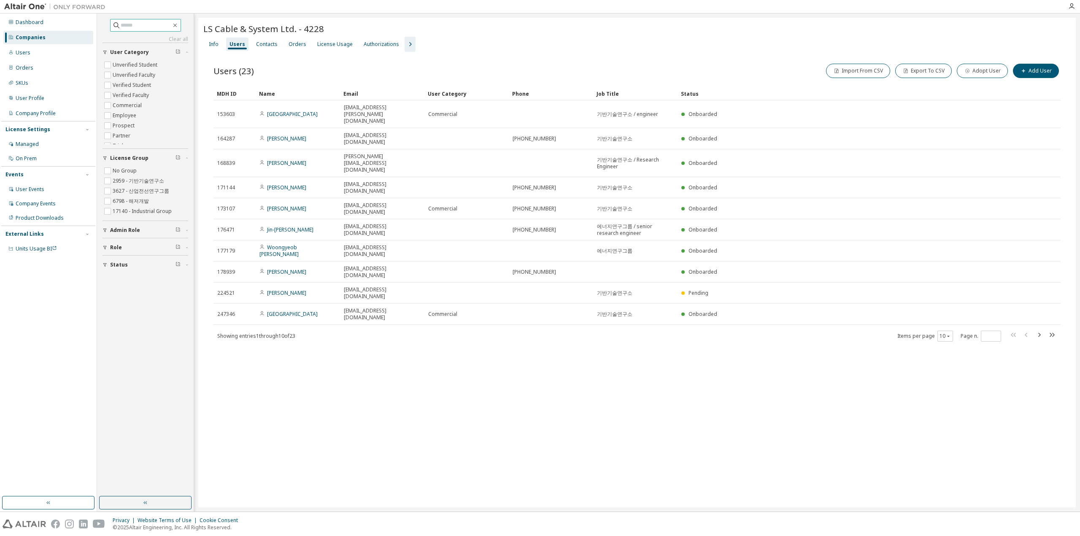
click at [145, 25] on input "text" at bounding box center [146, 25] width 51 height 8
paste input "**********"
type input "**********"
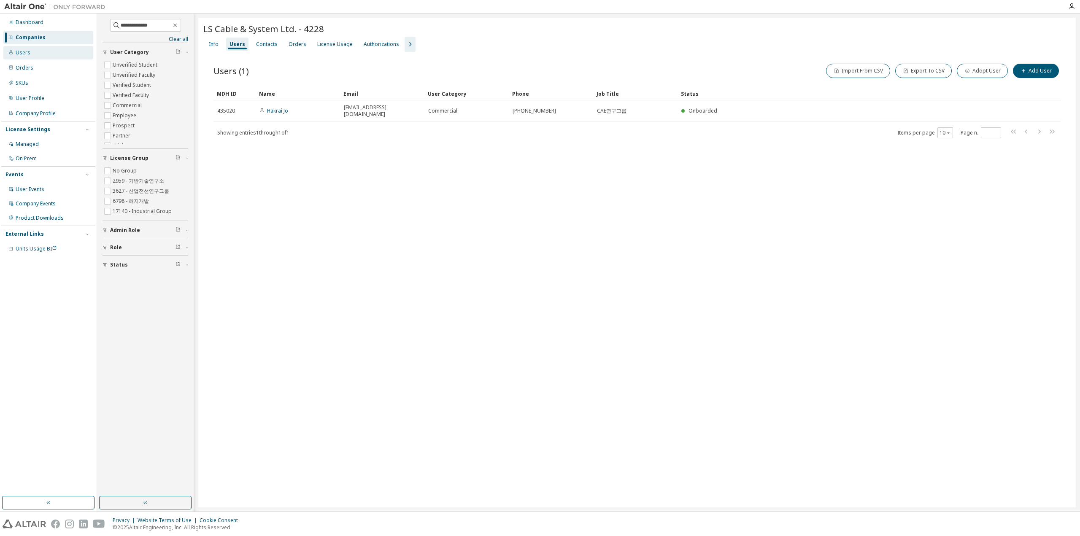
click at [26, 51] on div "Users" at bounding box center [23, 52] width 15 height 7
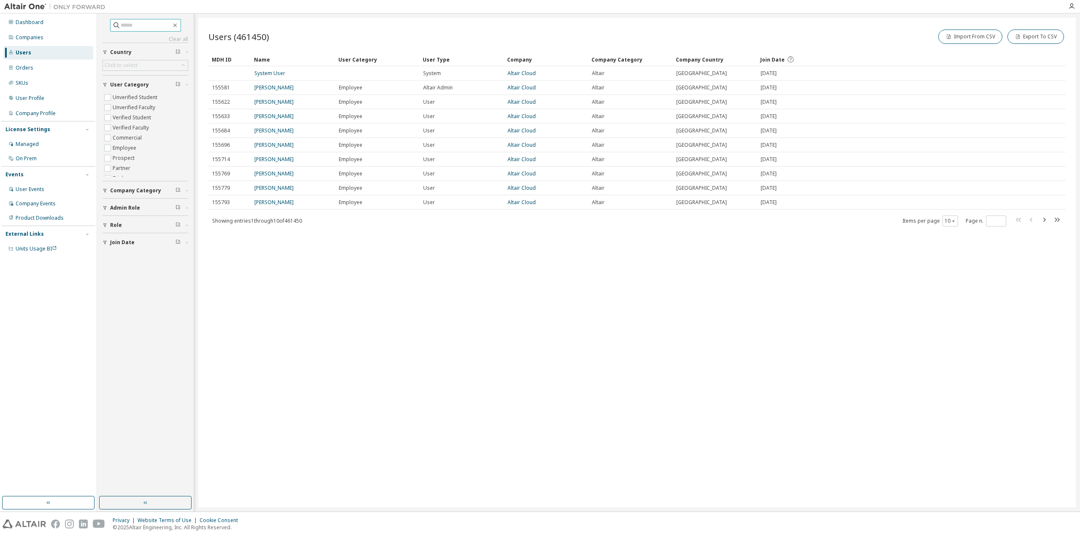
click at [135, 20] on span at bounding box center [145, 25] width 71 height 13
click at [137, 30] on span at bounding box center [145, 25] width 71 height 13
click at [142, 28] on input "text" at bounding box center [146, 25] width 51 height 8
paste input "**********"
type input "**********"
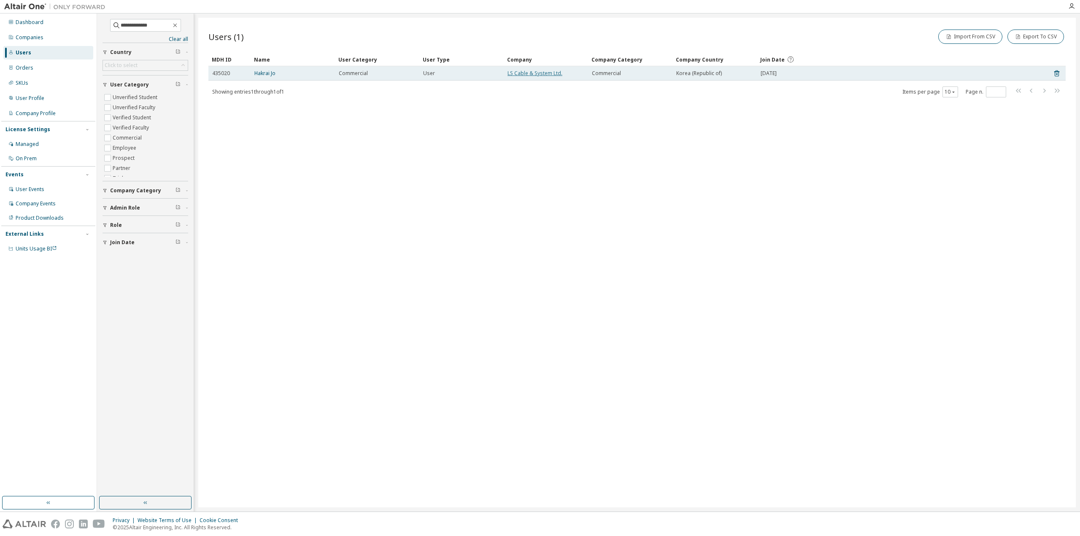
click at [548, 74] on link "LS Cable & System Ltd." at bounding box center [535, 73] width 55 height 7
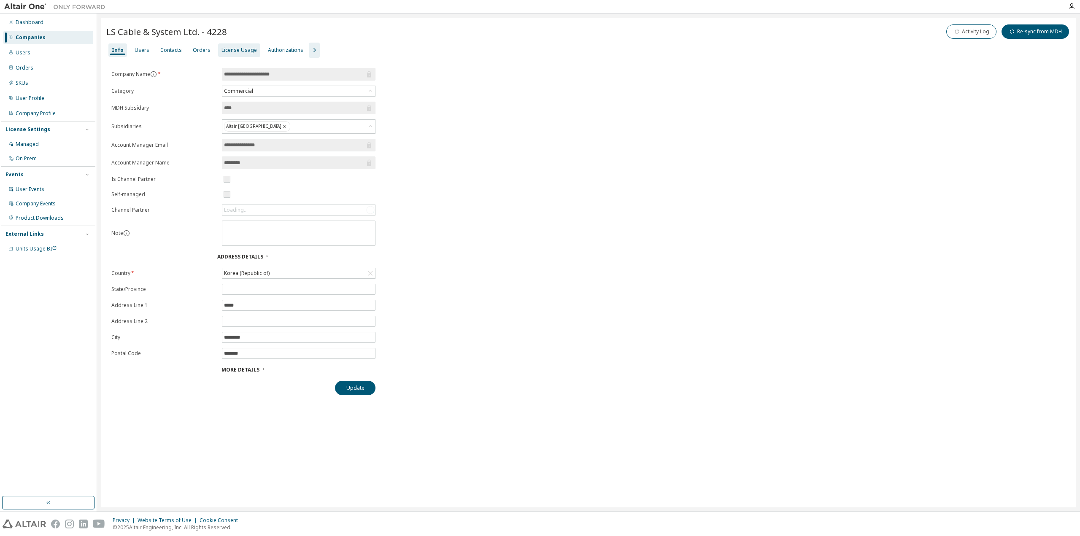
click at [244, 51] on div "License Usage" at bounding box center [238, 50] width 35 height 7
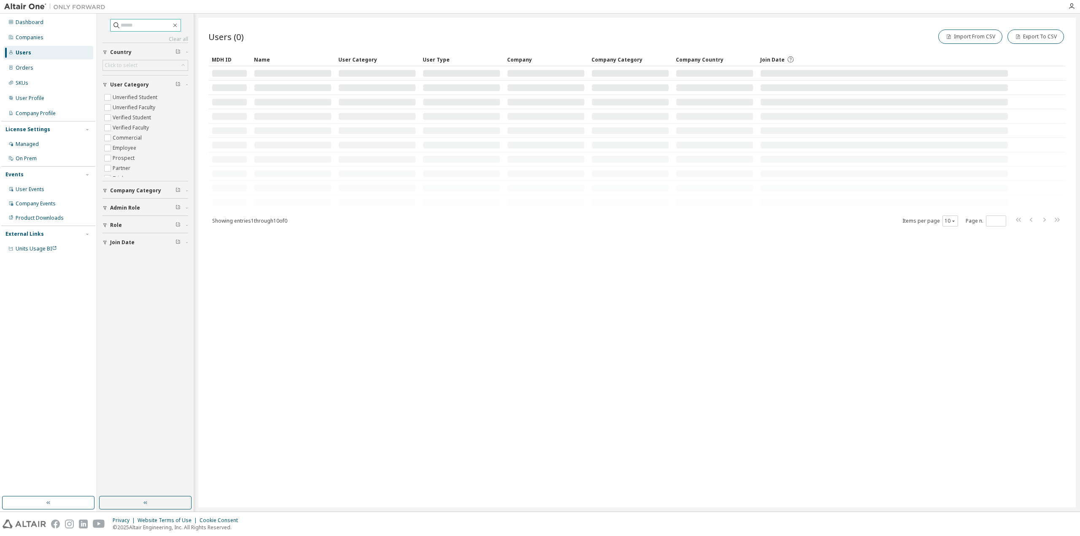
click at [138, 29] on input "text" at bounding box center [146, 25] width 51 height 8
paste input "**********"
type input "**********"
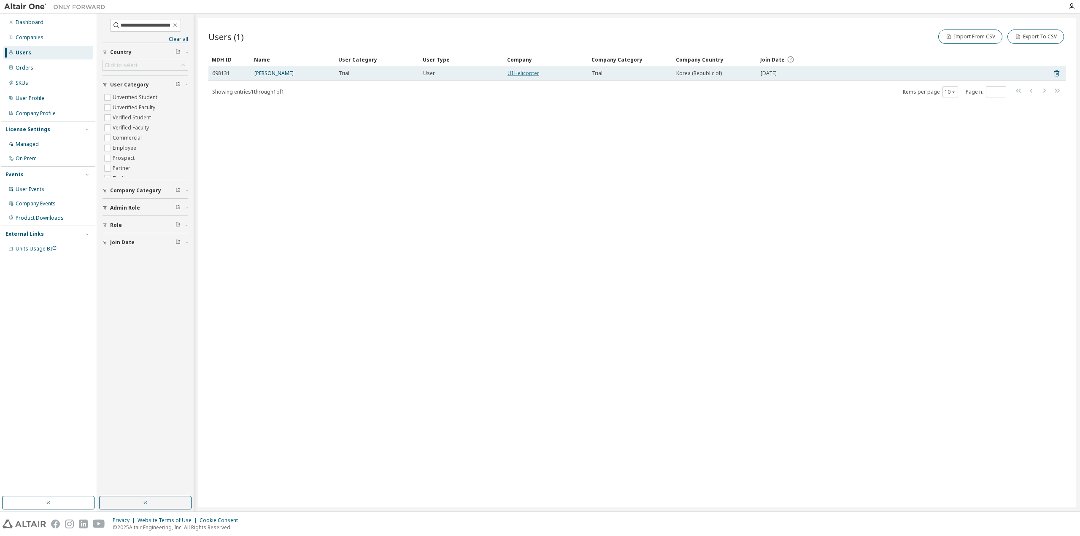
click at [528, 73] on link "UI Helicopter" at bounding box center [524, 73] width 32 height 7
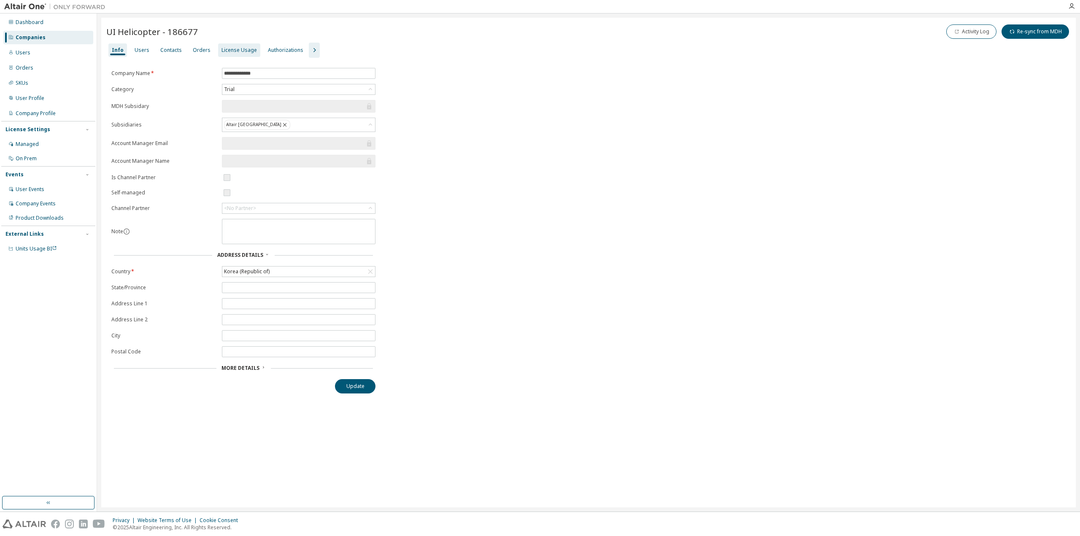
click at [226, 51] on div "License Usage" at bounding box center [238, 50] width 35 height 7
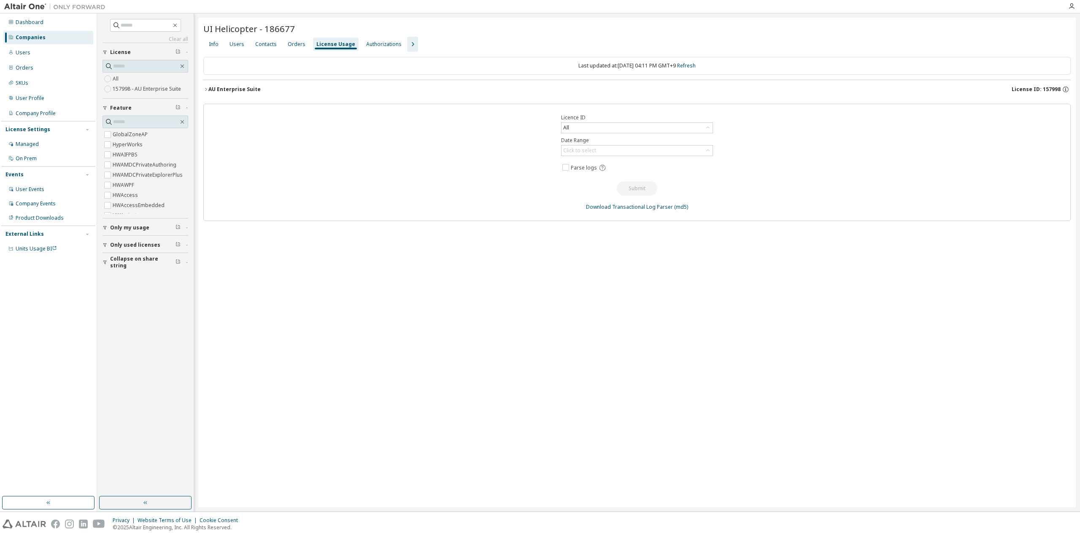
click at [334, 81] on button "AU Enterprise Suite License ID: 157998" at bounding box center [636, 89] width 867 height 19
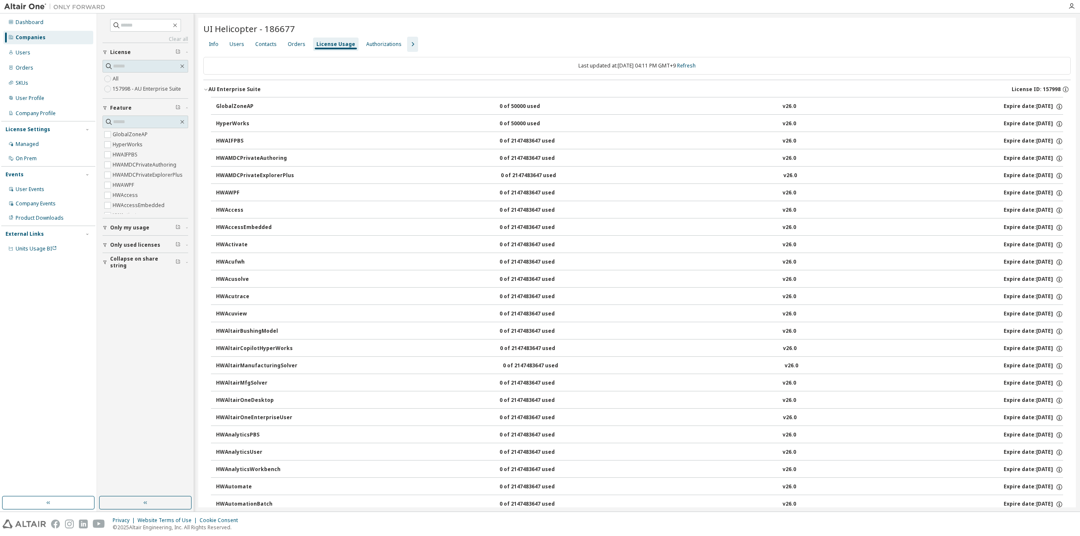
click at [205, 93] on button "AU Enterprise Suite License ID: 157998" at bounding box center [636, 89] width 867 height 19
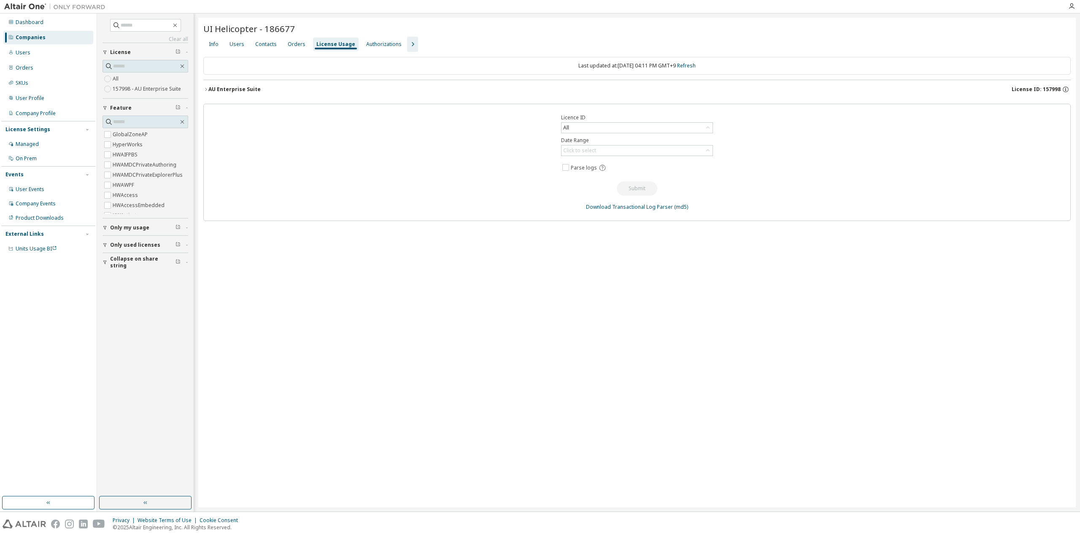
click at [208, 92] on button "AU Enterprise Suite License ID: 157998" at bounding box center [636, 89] width 867 height 19
click at [208, 91] on div "AU Enterprise Suite" at bounding box center [234, 89] width 52 height 7
click at [182, 122] on icon "button" at bounding box center [183, 122] width 4 height 4
click at [188, 121] on span at bounding box center [146, 122] width 86 height 13
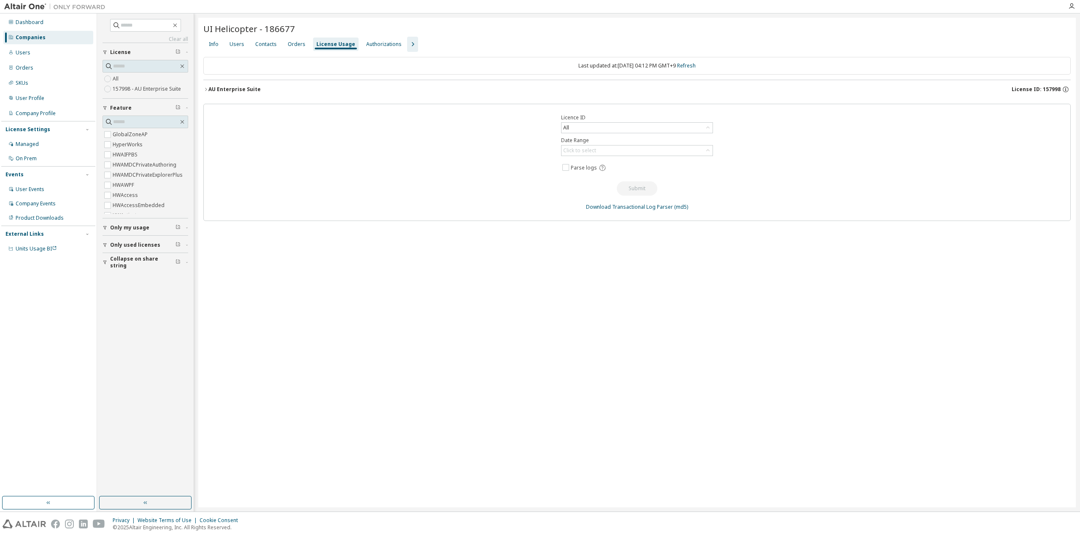
click at [307, 43] on div "Info Users Contacts Orders License Usage Authorizations" at bounding box center [636, 44] width 867 height 15
click at [290, 43] on div "Orders" at bounding box center [297, 44] width 18 height 7
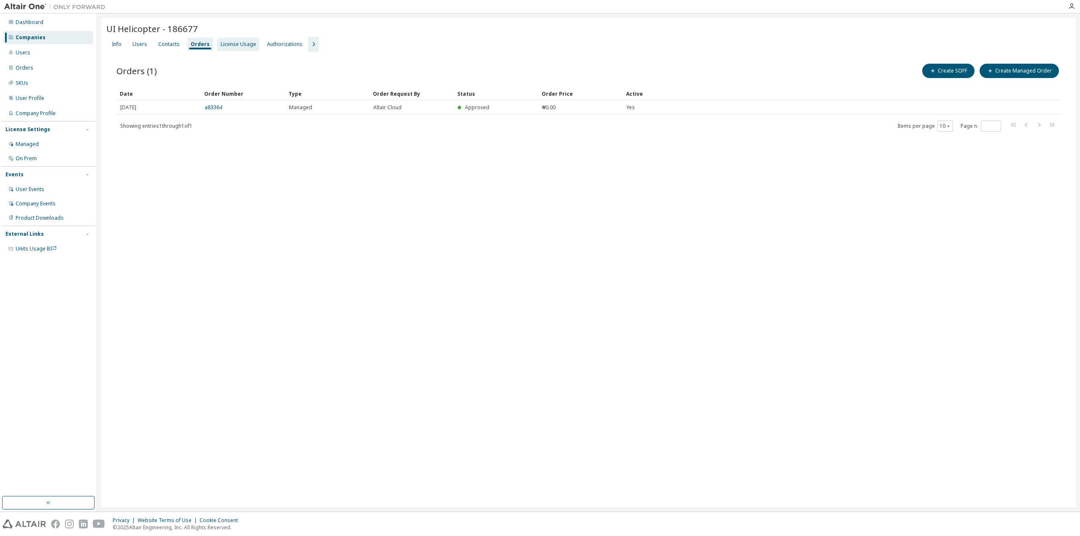
click at [225, 41] on div "License Usage" at bounding box center [238, 44] width 35 height 7
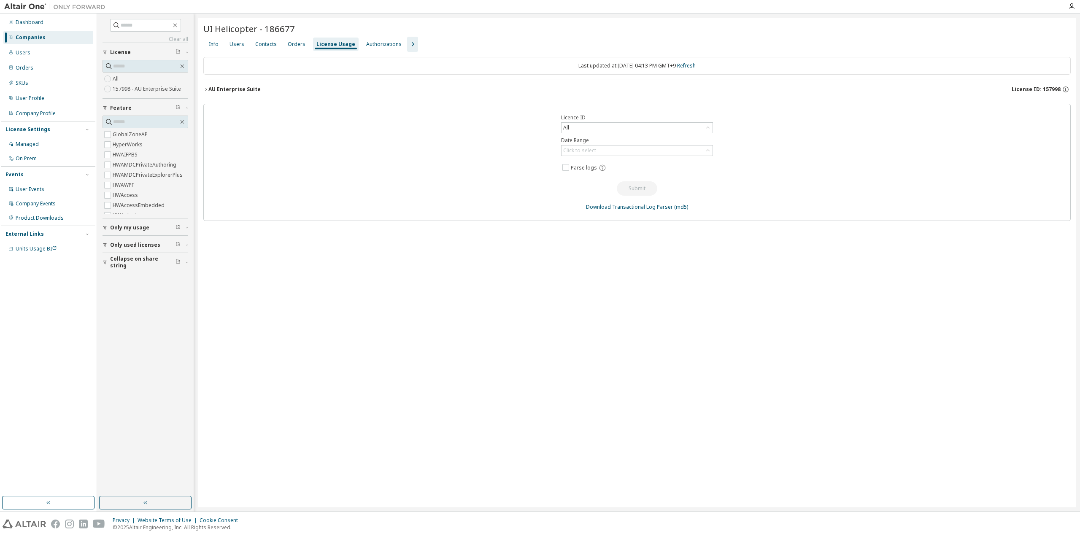
click at [210, 87] on div "AU Enterprise Suite" at bounding box center [234, 89] width 52 height 7
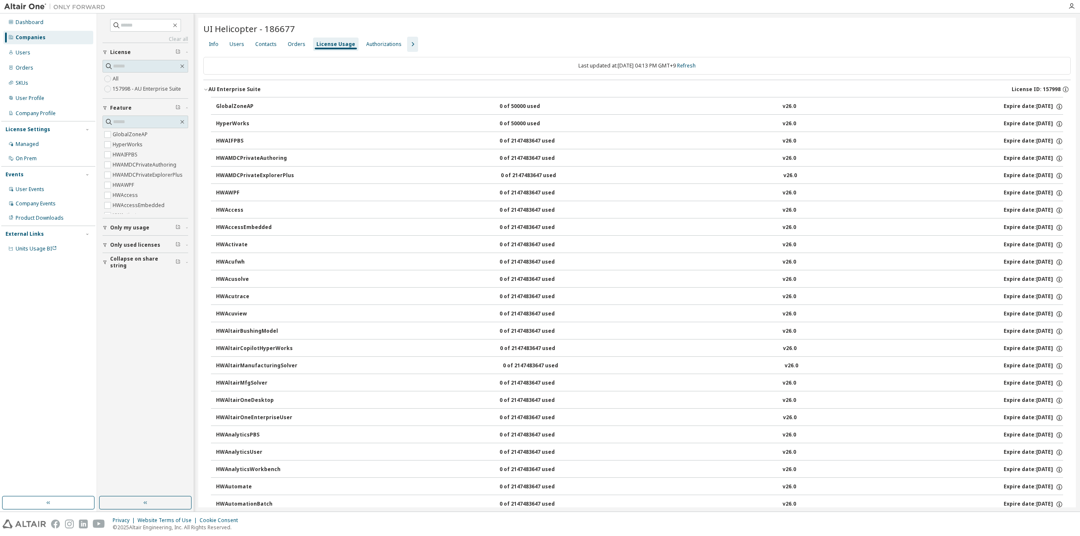
click at [205, 89] on icon "button" at bounding box center [205, 90] width 3 height 2
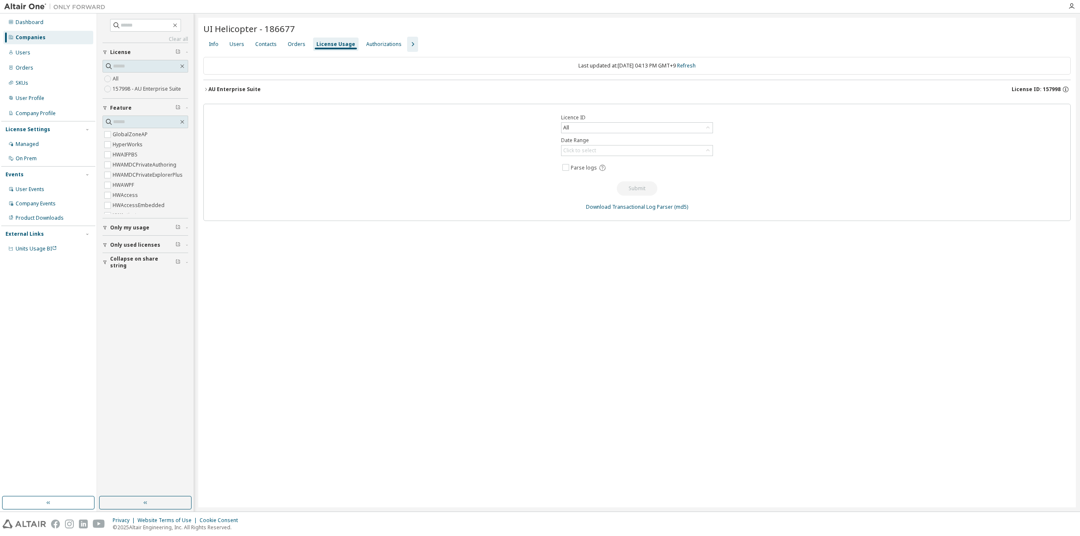
click at [205, 89] on icon "button" at bounding box center [205, 89] width 5 height 5
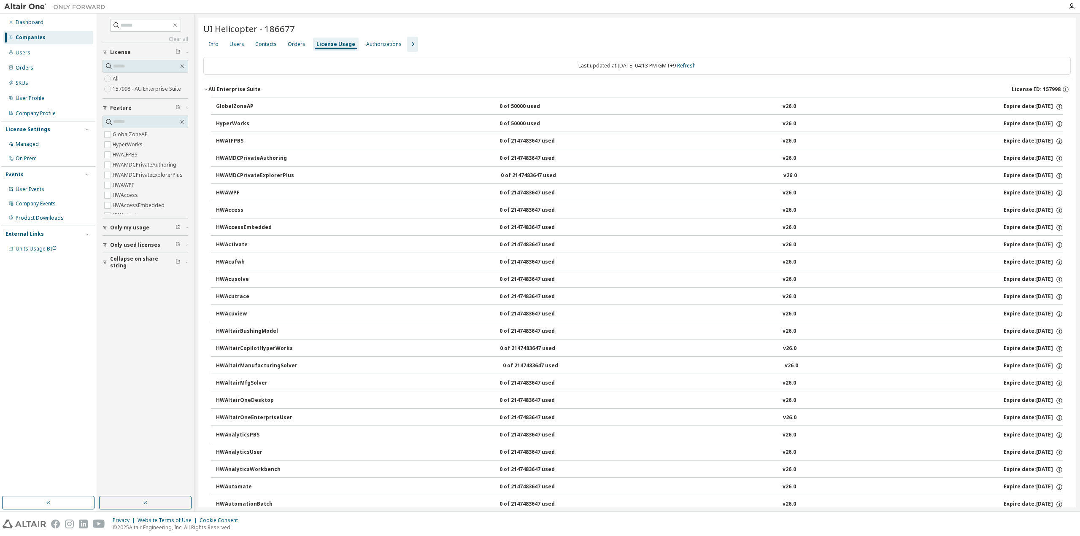
click at [208, 93] on button "AU Enterprise Suite License ID: 157998" at bounding box center [636, 89] width 867 height 19
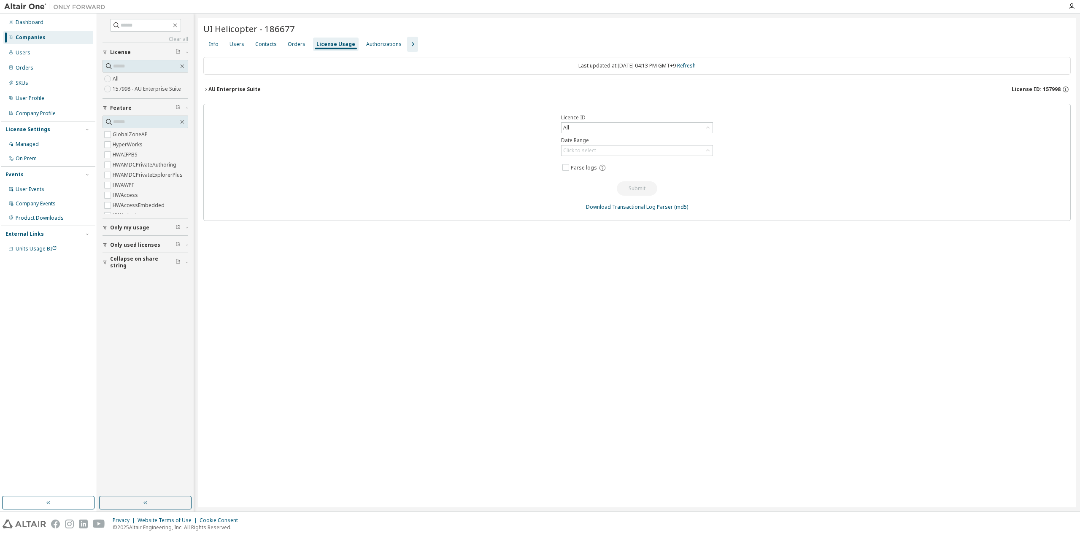
click at [327, 44] on div "License Usage" at bounding box center [335, 44] width 39 height 7
click at [217, 44] on div "Info" at bounding box center [214, 44] width 10 height 7
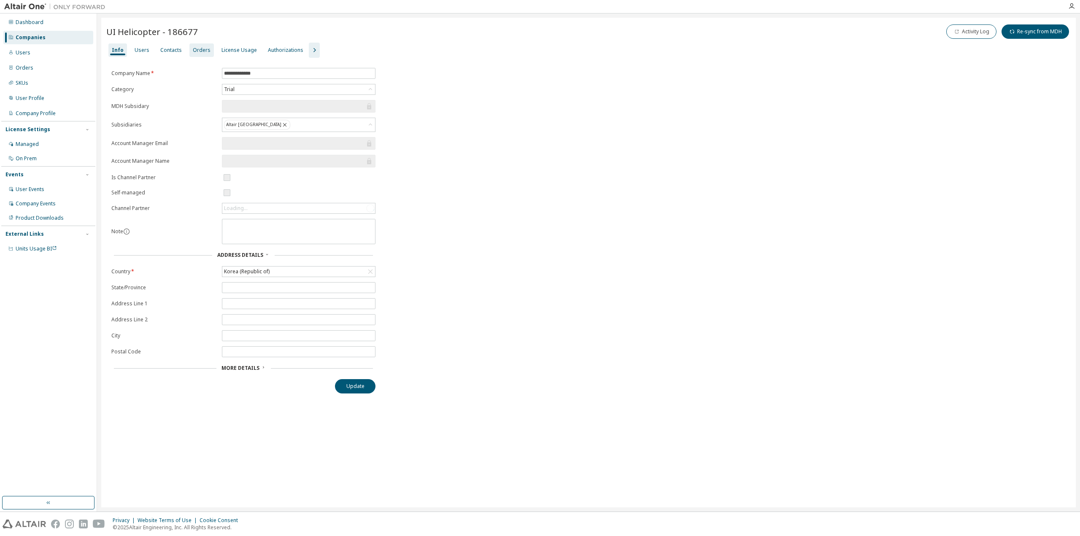
click at [193, 47] on div "Orders" at bounding box center [202, 50] width 18 height 7
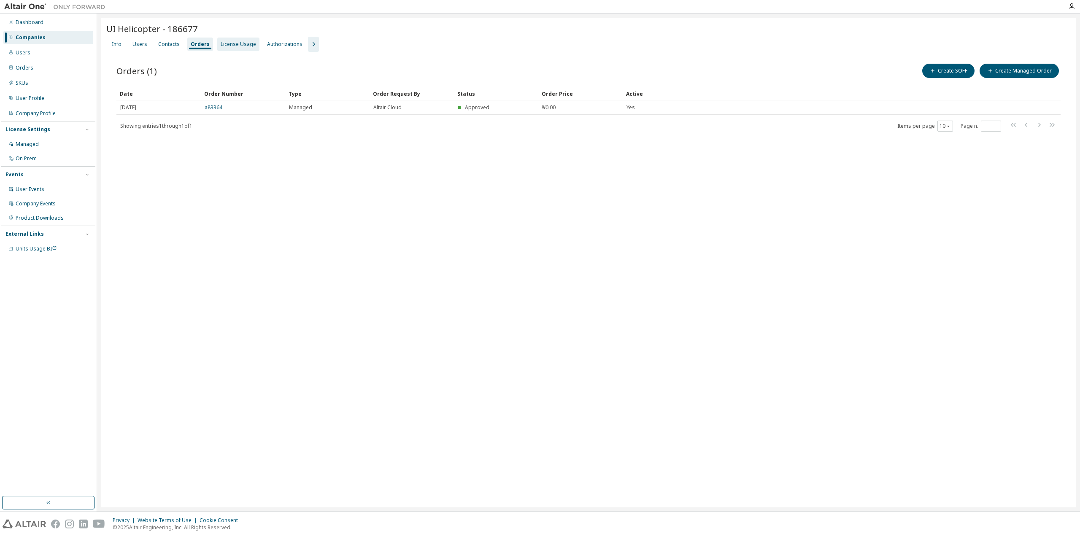
click at [230, 45] on div "License Usage" at bounding box center [238, 44] width 35 height 7
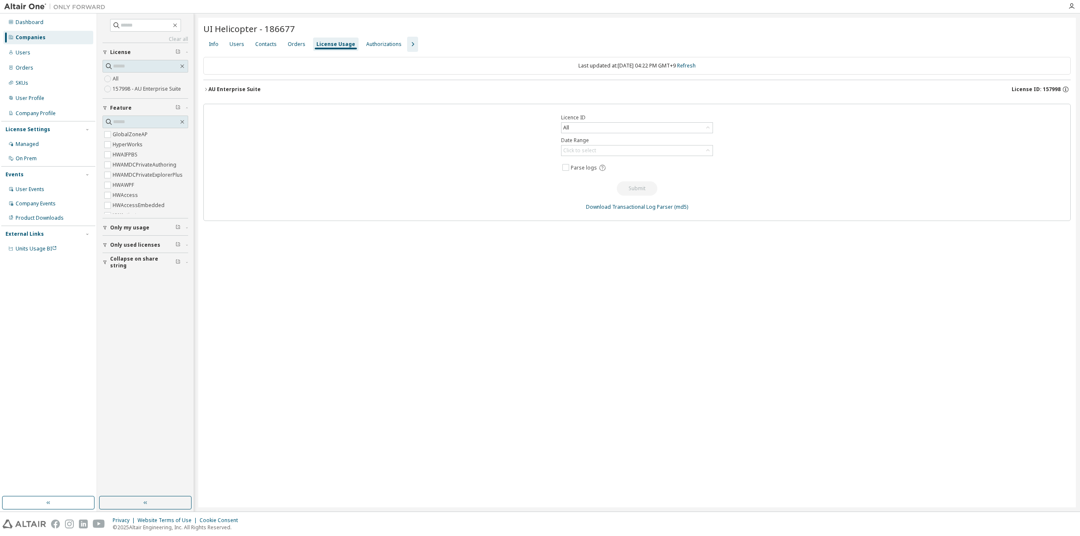
click at [329, 41] on div "License Usage" at bounding box center [335, 44] width 39 height 7
click at [288, 42] on div "Orders" at bounding box center [297, 44] width 18 height 7
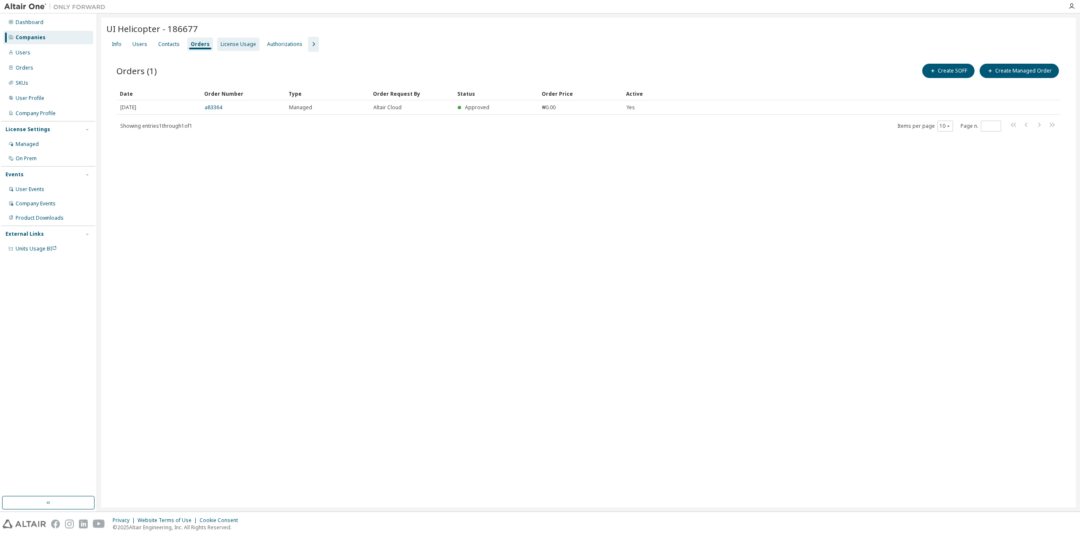
click at [229, 49] on div "License Usage" at bounding box center [238, 45] width 42 height 14
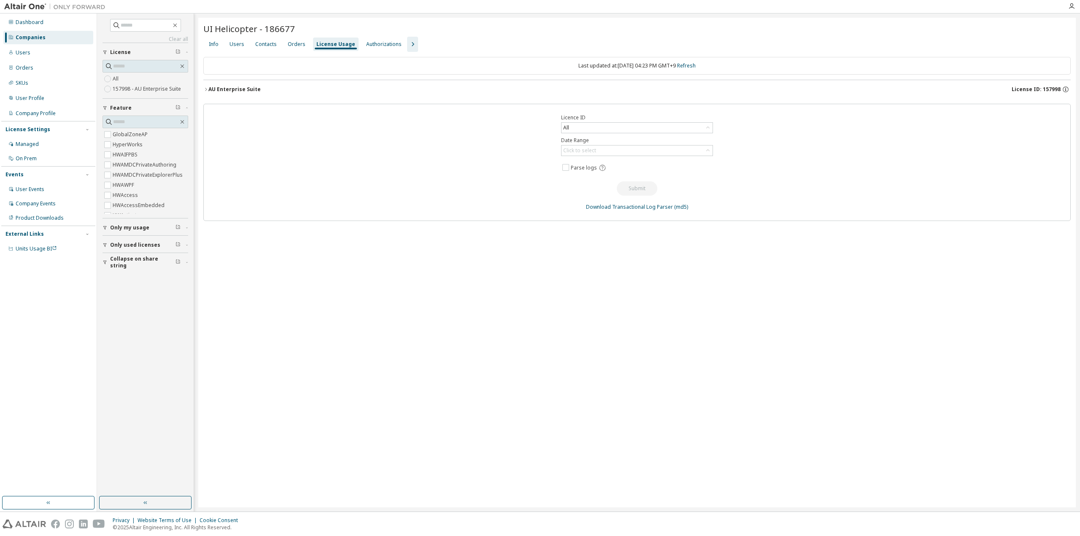
click at [203, 88] on icon "button" at bounding box center [205, 89] width 5 height 5
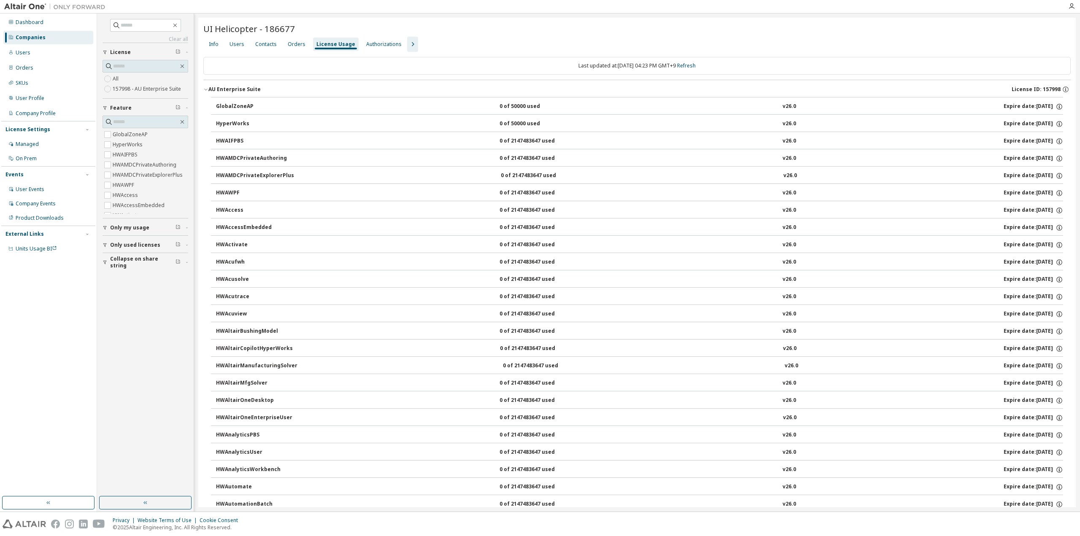
click at [150, 415] on div "Clear all Collapse on share string Only used licenses Only my usage Feature Glo…" at bounding box center [145, 255] width 94 height 481
click at [46, 49] on div "Users" at bounding box center [48, 53] width 90 height 14
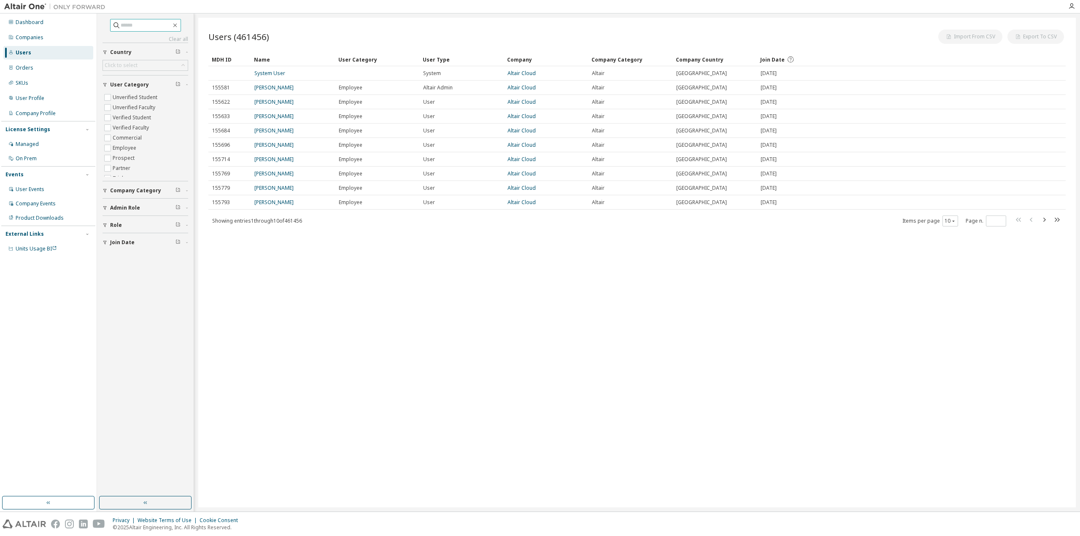
click at [122, 23] on input "text" at bounding box center [146, 25] width 51 height 8
paste input "**********"
type input "**********"
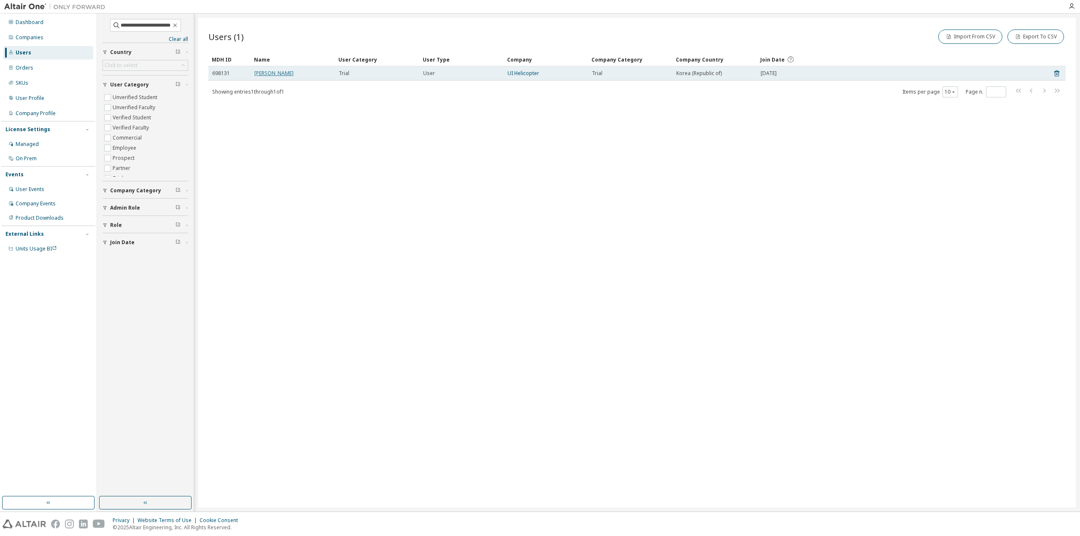
click at [278, 76] on link "Hoyeon Hwang" at bounding box center [273, 73] width 39 height 7
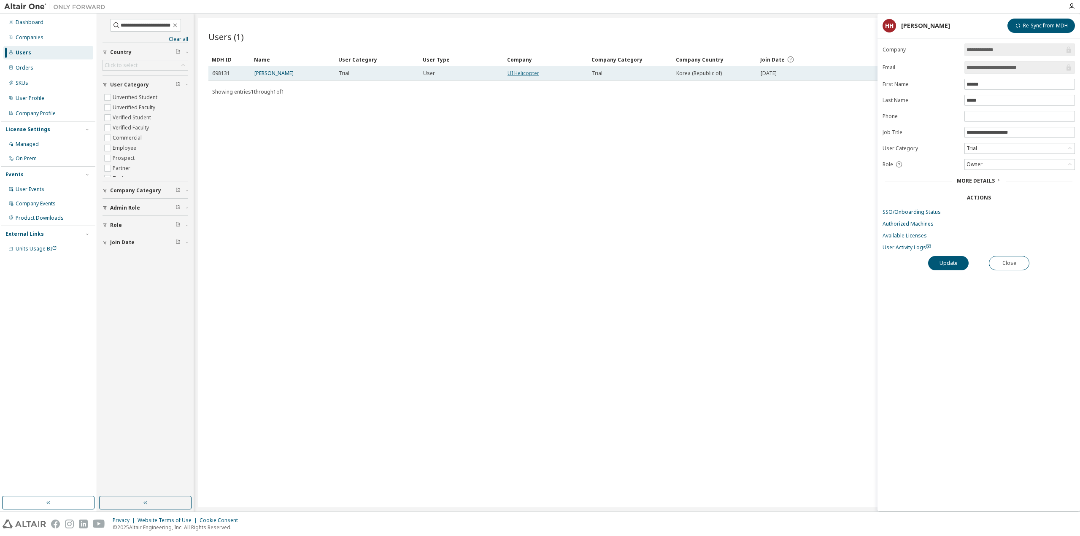
click at [530, 75] on link "UI Helicopter" at bounding box center [524, 73] width 32 height 7
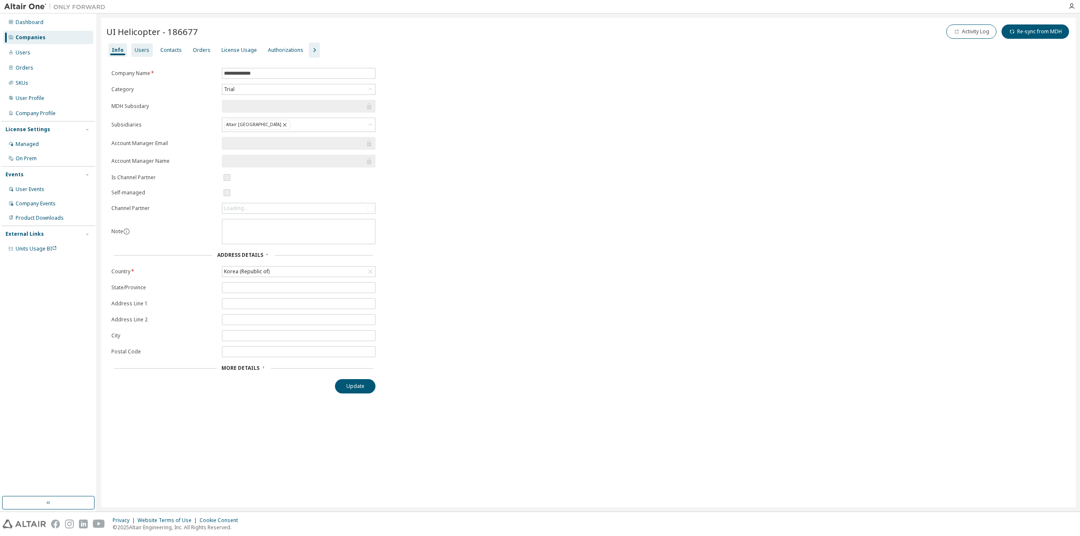
click at [138, 50] on div "Users" at bounding box center [142, 50] width 15 height 7
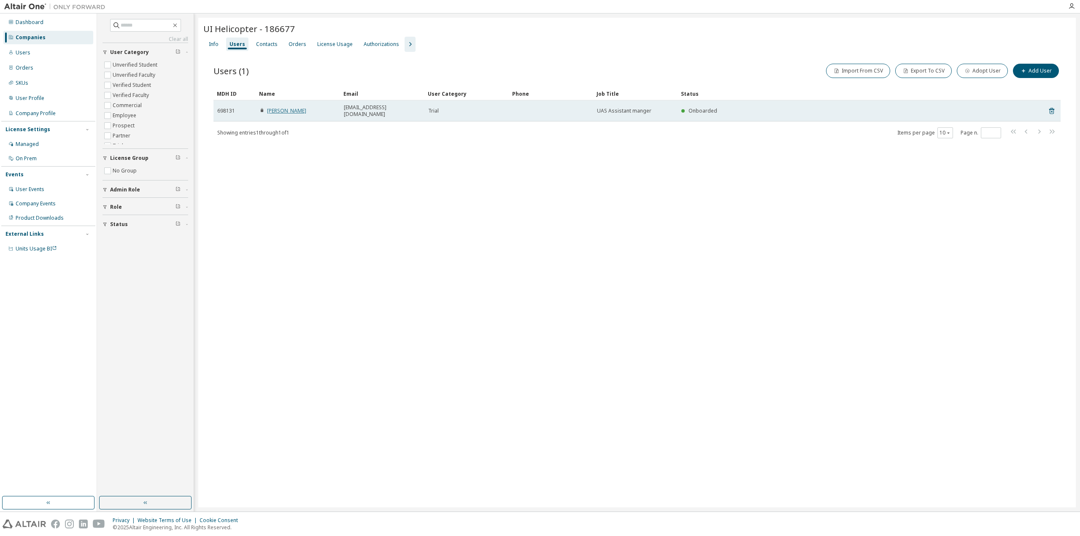
click at [291, 108] on link "Hoyeon Hwang" at bounding box center [286, 110] width 39 height 7
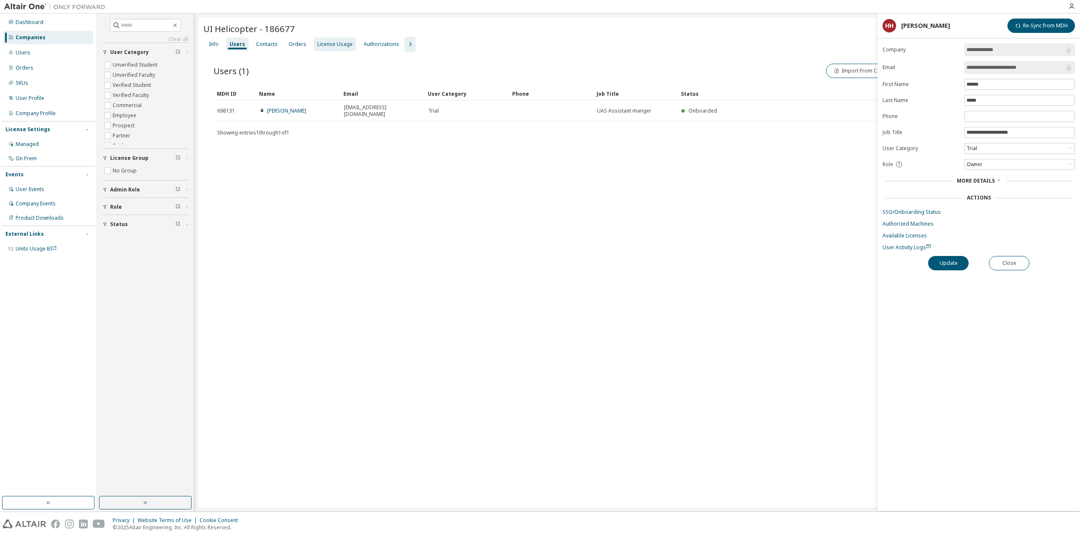
click at [332, 46] on div "License Usage" at bounding box center [334, 44] width 35 height 7
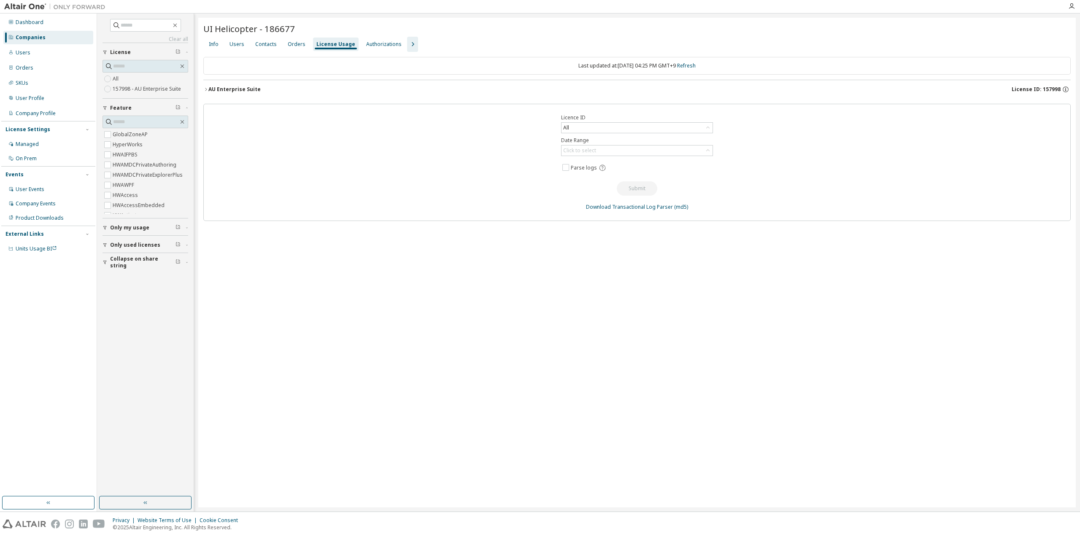
click at [205, 91] on icon "button" at bounding box center [205, 89] width 5 height 5
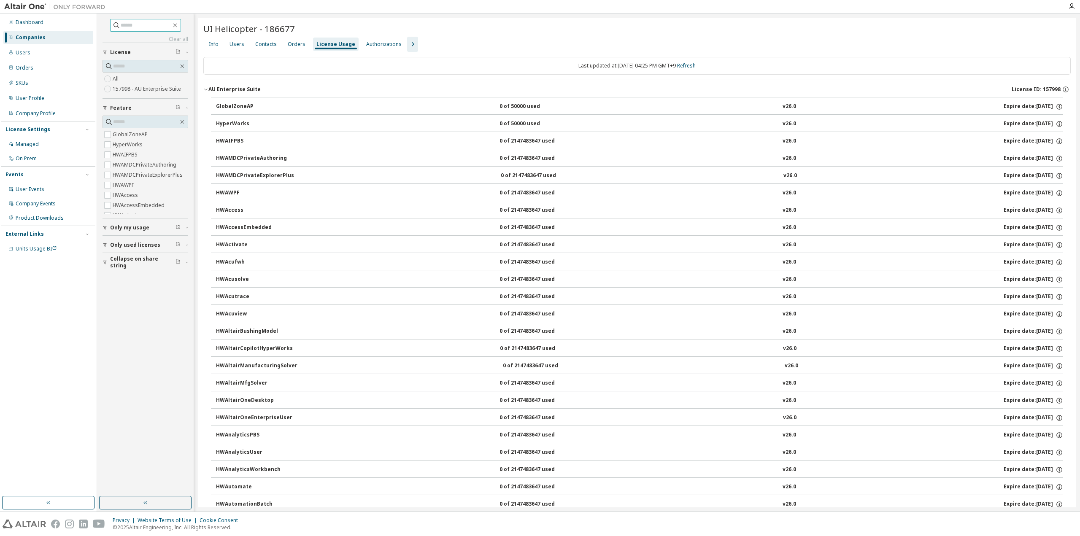
click at [136, 22] on input "text" at bounding box center [146, 25] width 51 height 8
paste input "**********"
type input "**********"
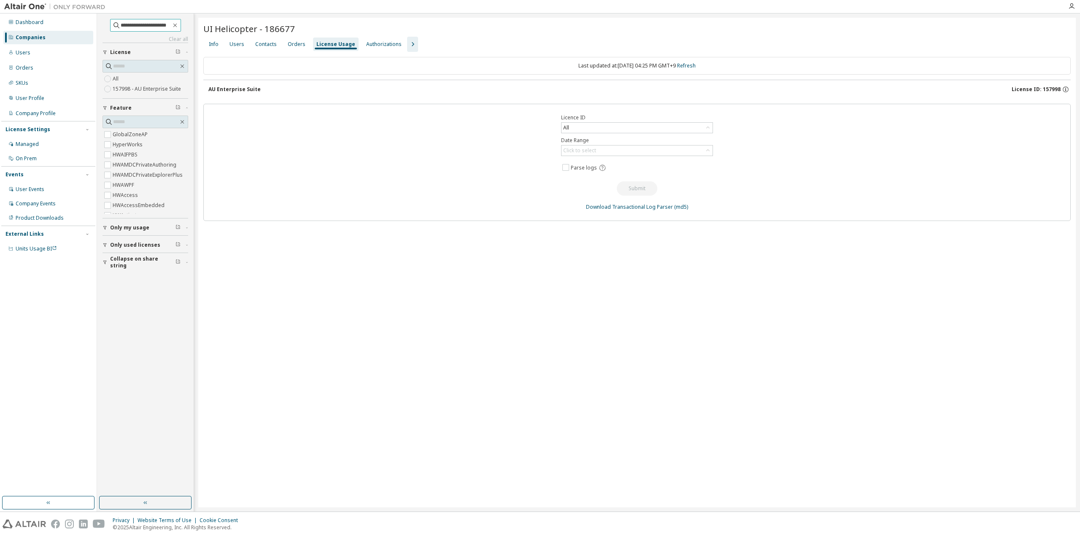
click at [171, 27] on input "**********" at bounding box center [146, 25] width 51 height 8
click at [180, 118] on span at bounding box center [182, 122] width 8 height 8
click at [181, 124] on button "button" at bounding box center [182, 122] width 8 height 8
click at [183, 123] on icon "button" at bounding box center [182, 122] width 7 height 7
click at [184, 121] on icon "button" at bounding box center [182, 122] width 7 height 7
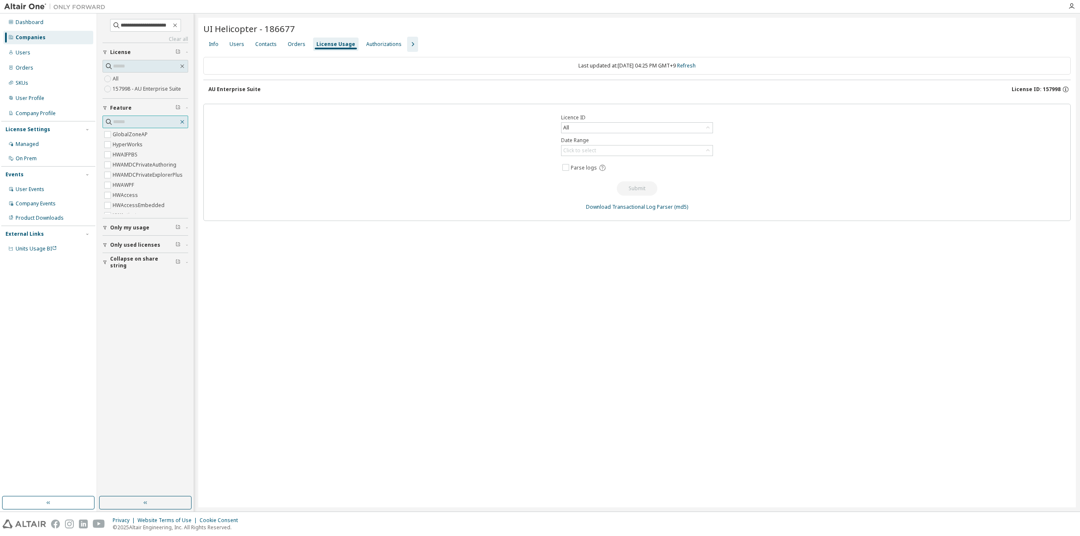
click at [184, 121] on icon "button" at bounding box center [182, 122] width 7 height 7
click at [29, 53] on div "Users" at bounding box center [23, 52] width 15 height 7
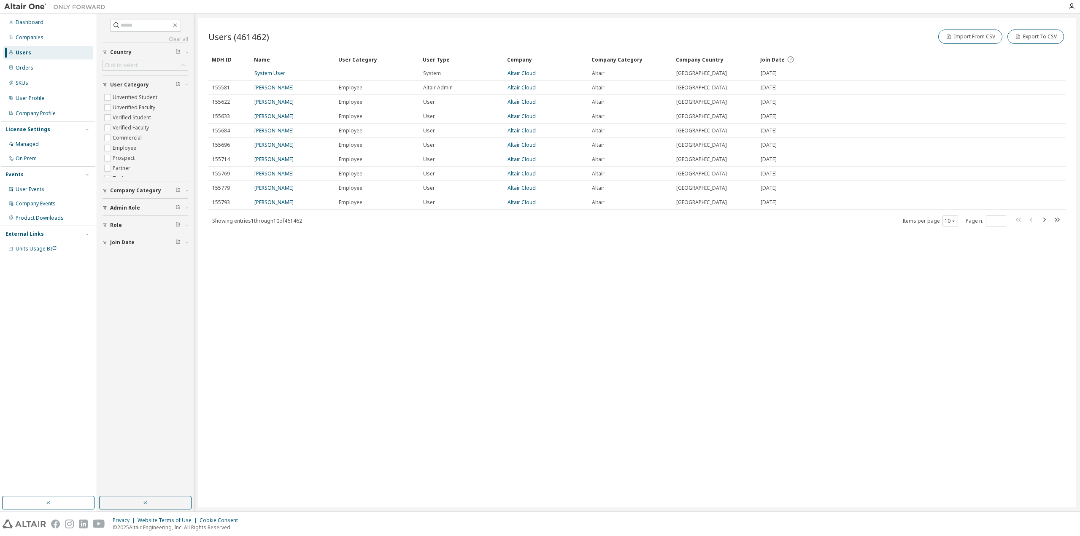
click at [162, 18] on div "Clear all Join Date Role Admin Role Company Category User Category Unverified S…" at bounding box center [145, 255] width 94 height 481
click at [153, 25] on input "text" at bounding box center [146, 25] width 51 height 8
paste input "**********"
type input "**********"
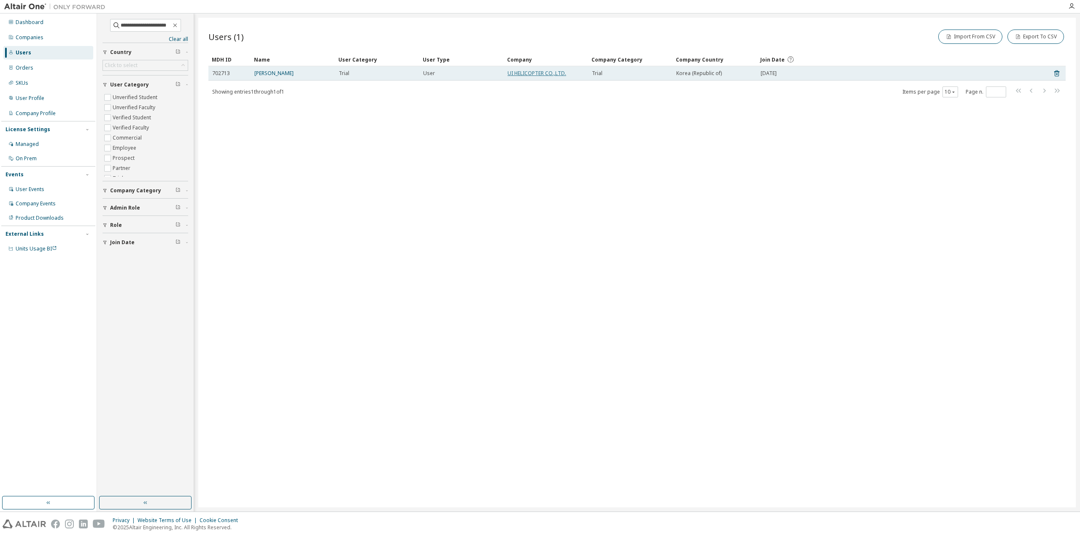
click at [535, 70] on link "UI HELICOPTER CO.,LTD." at bounding box center [537, 73] width 59 height 7
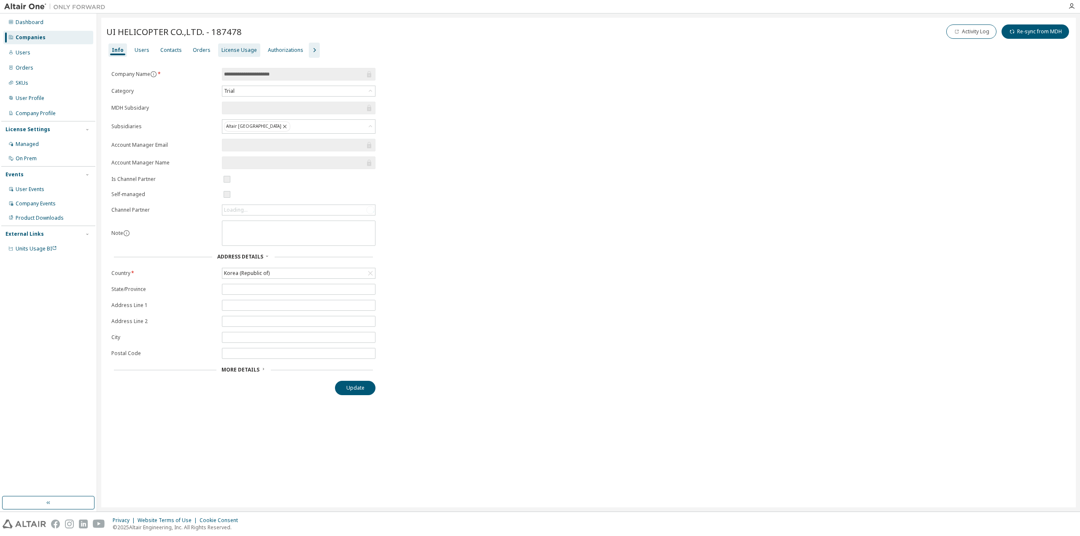
click at [226, 51] on div "License Usage" at bounding box center [238, 50] width 35 height 7
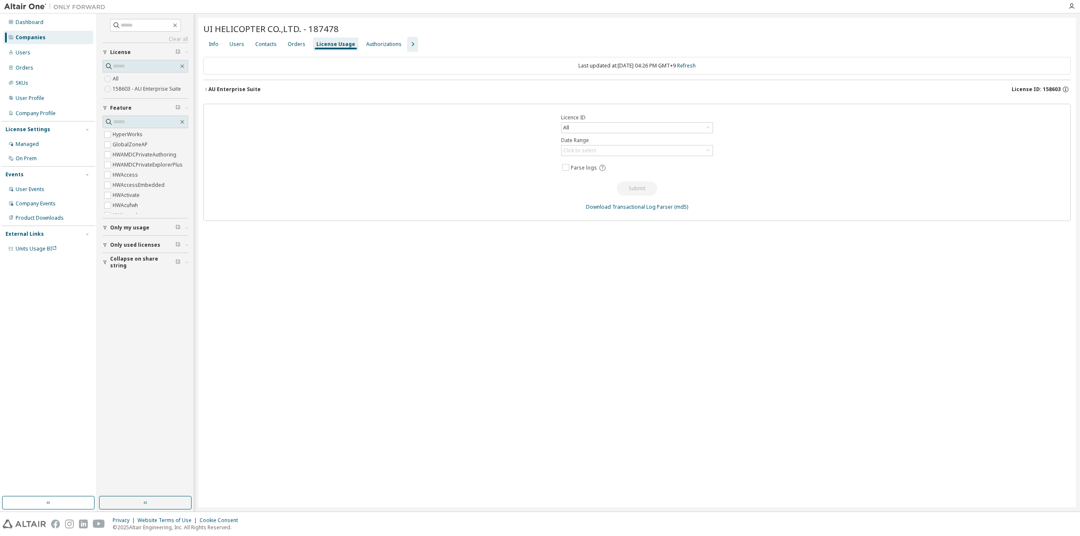
click at [208, 91] on icon "button" at bounding box center [205, 89] width 5 height 5
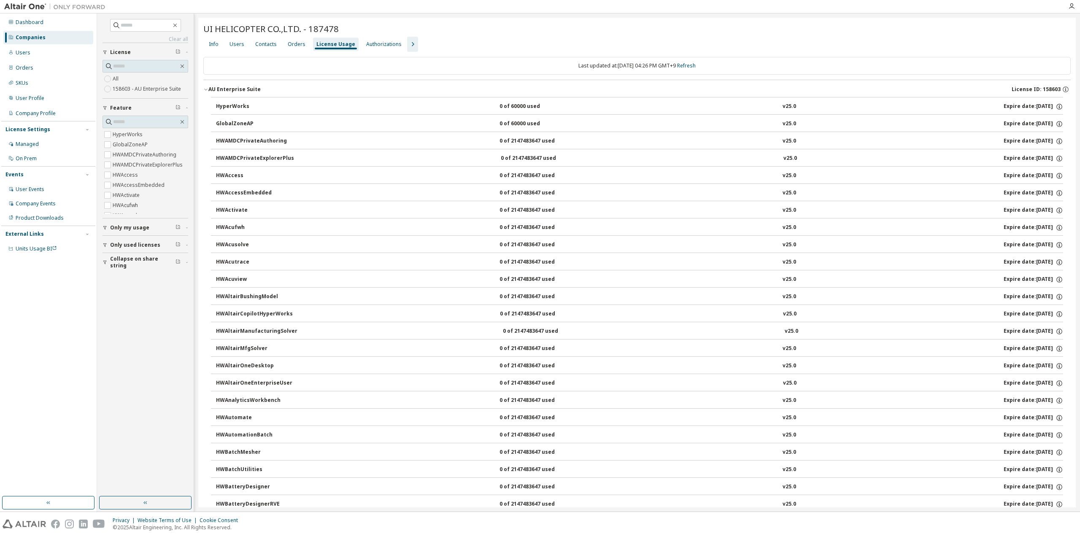
click at [271, 27] on span "UI HELICOPTER CO.,LTD. - 187478" at bounding box center [270, 29] width 135 height 12
drag, startPoint x: 205, startPoint y: 31, endPoint x: 281, endPoint y: 30, distance: 76.4
click at [281, 30] on span "UI HELICOPTER CO.,LTD. - 187478" at bounding box center [270, 29] width 135 height 12
click at [205, 90] on icon "button" at bounding box center [205, 89] width 5 height 5
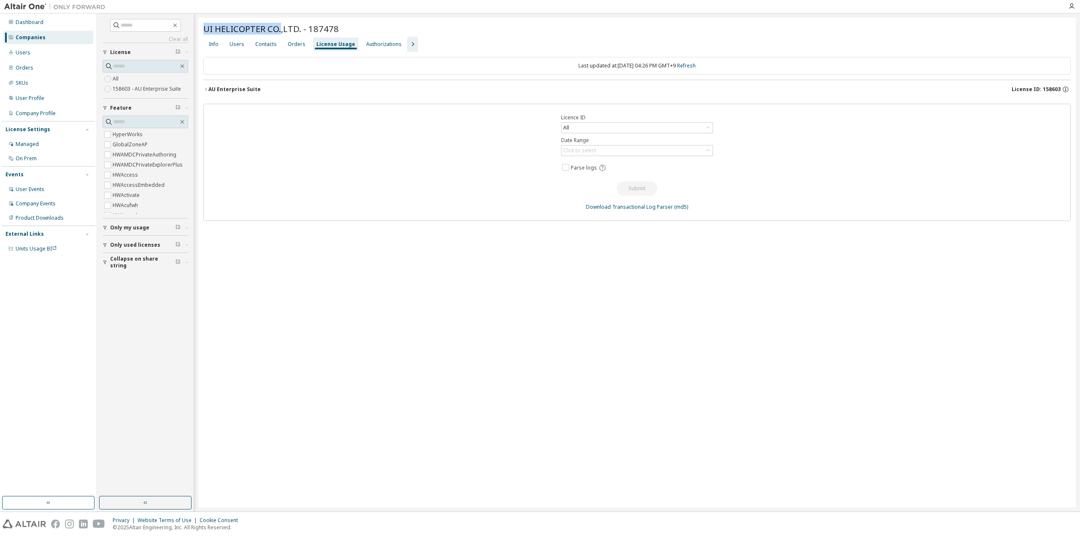
click at [225, 27] on span "UI HELICOPTER CO.,LTD. - 187478" at bounding box center [270, 29] width 135 height 12
drag, startPoint x: 204, startPoint y: 28, endPoint x: 264, endPoint y: 29, distance: 59.5
click at [264, 29] on span "UI HELICOPTER CO.,LTD. - 187478" at bounding box center [270, 29] width 135 height 12
copy span "UI HELICOPTER"
click at [34, 38] on div "Companies" at bounding box center [31, 37] width 30 height 7
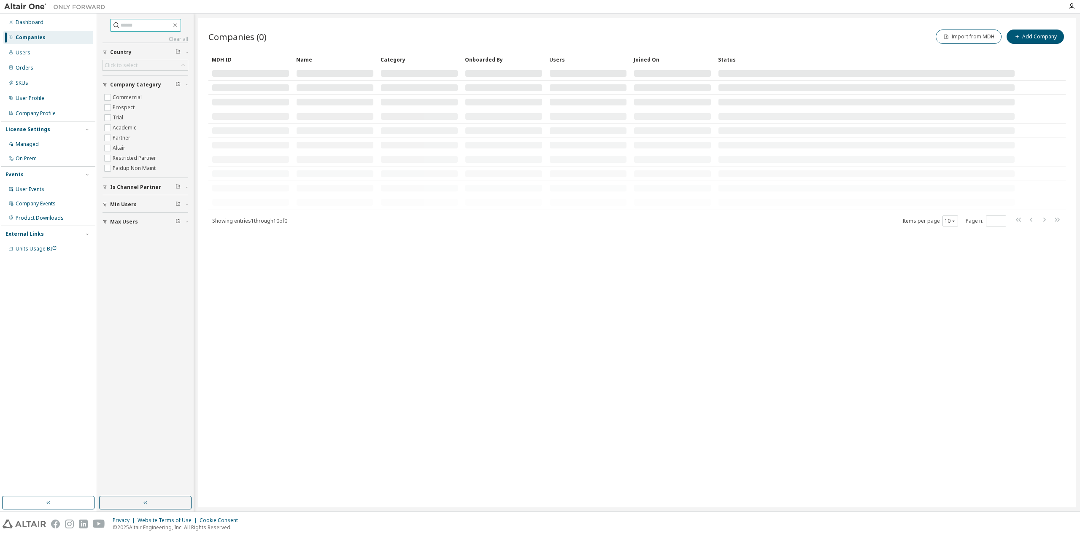
click at [121, 27] on input "text" at bounding box center [146, 25] width 51 height 8
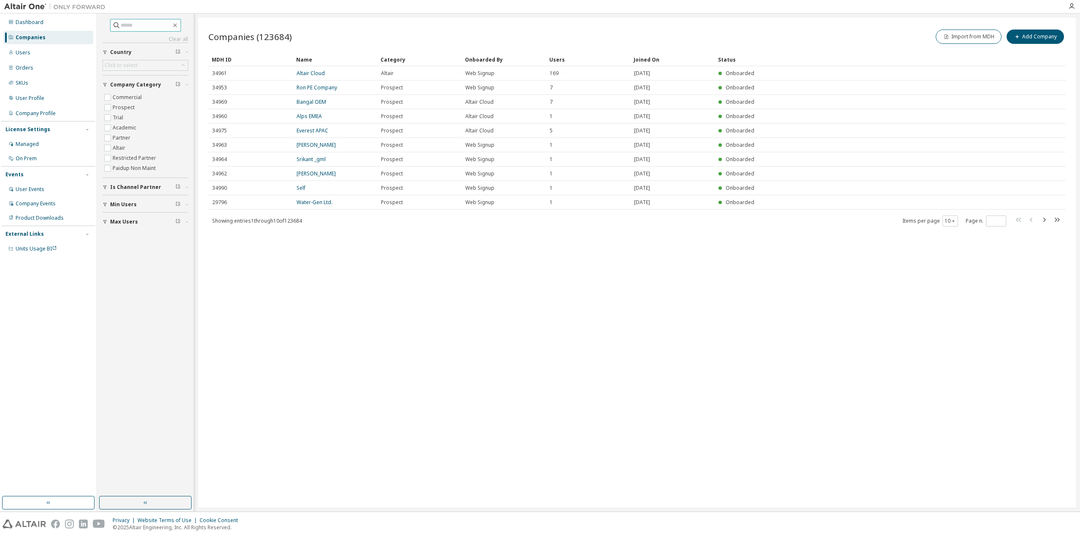
paste input "**********"
type input "**********"
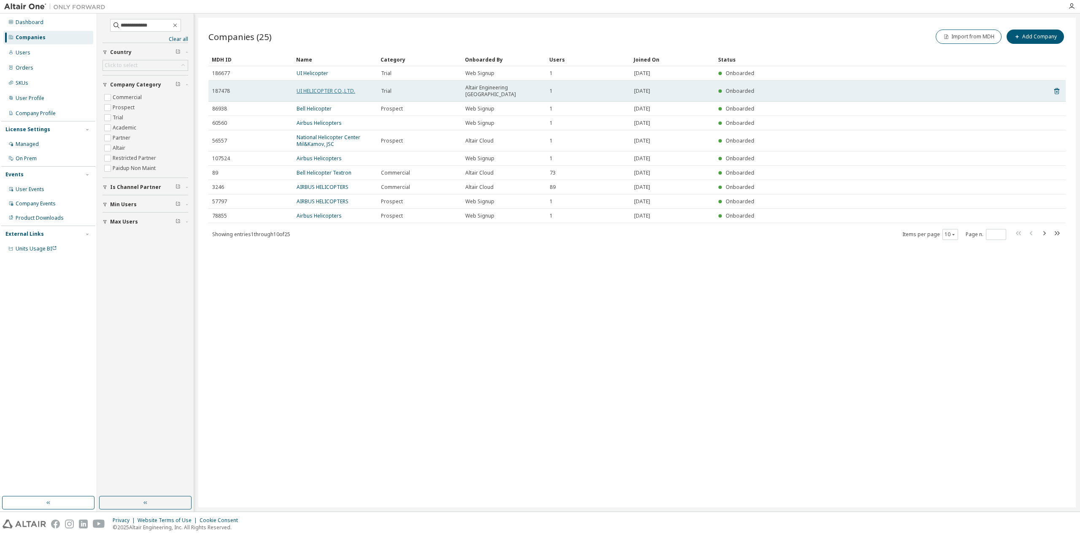
click at [317, 88] on link "UI HELICOPTER CO.,LTD." at bounding box center [326, 90] width 59 height 7
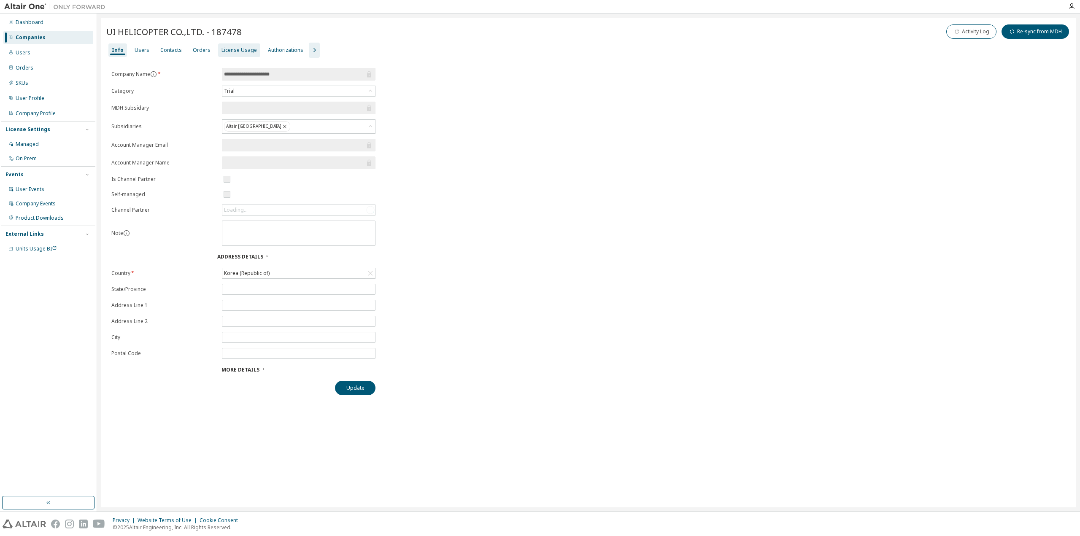
click at [236, 44] on div "License Usage" at bounding box center [239, 50] width 42 height 14
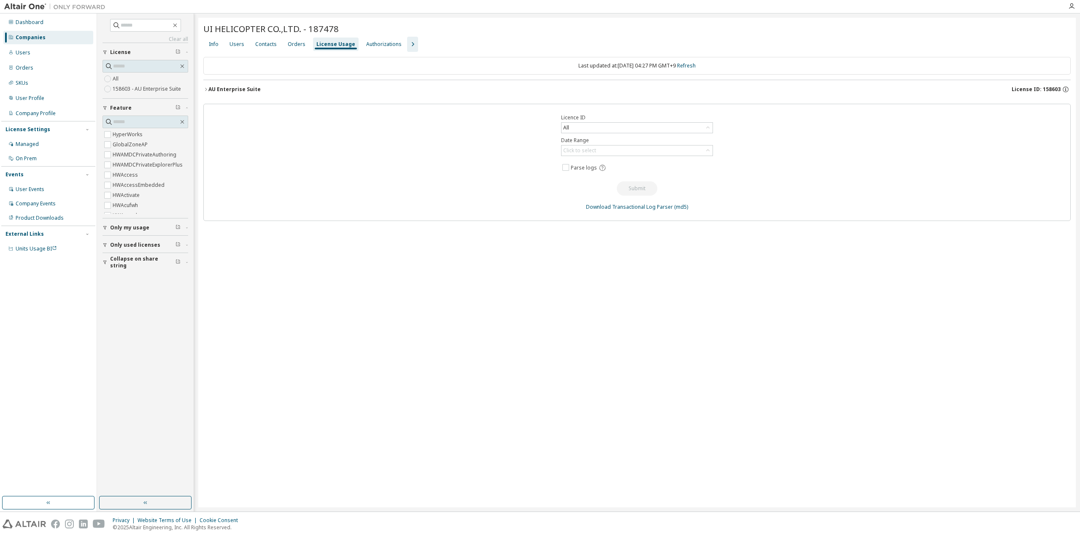
click at [207, 89] on icon "button" at bounding box center [205, 89] width 5 height 5
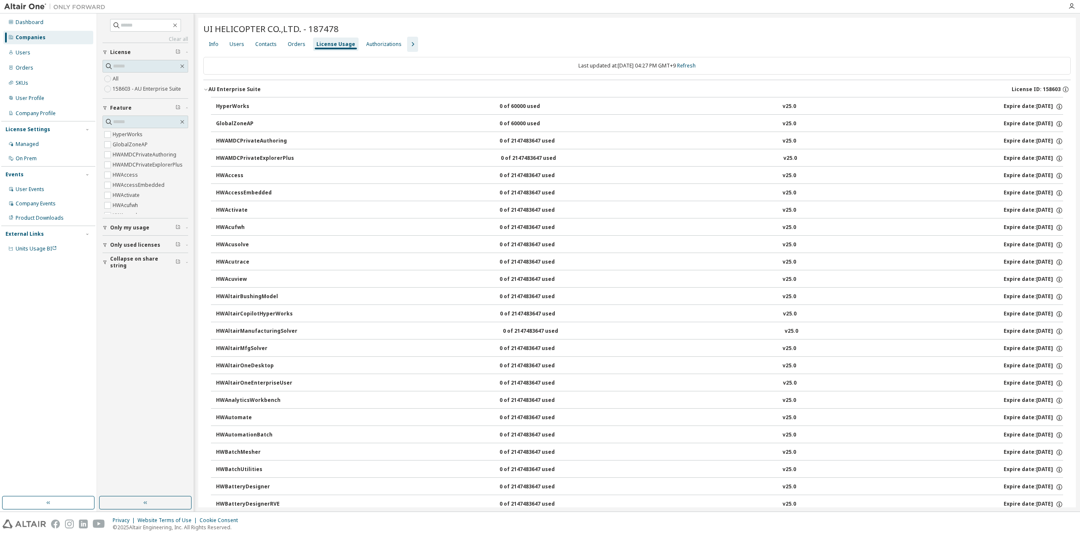
click at [207, 91] on icon "button" at bounding box center [205, 89] width 5 height 5
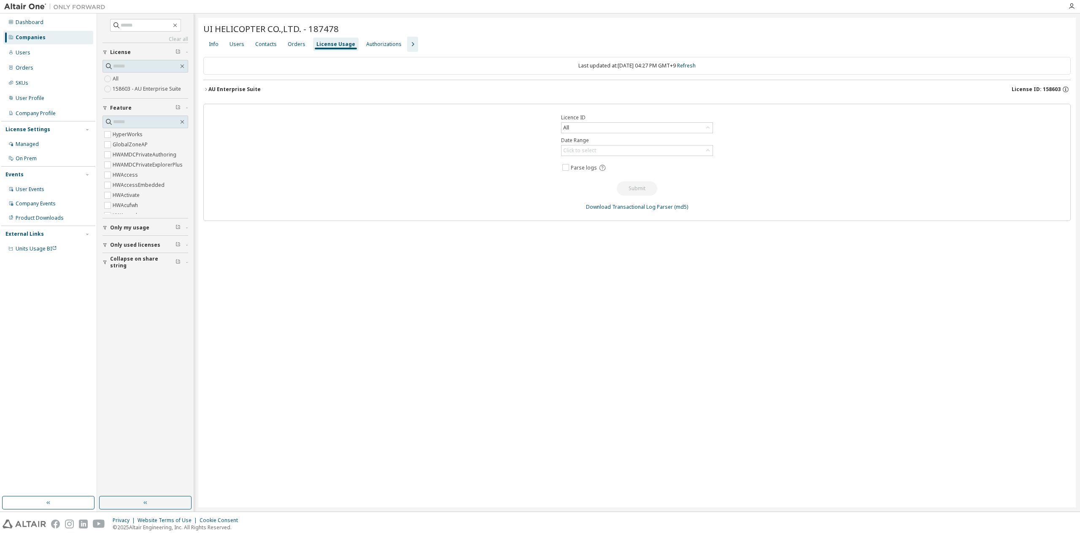
click at [207, 92] on button "AU Enterprise Suite License ID: 158603" at bounding box center [636, 89] width 867 height 19
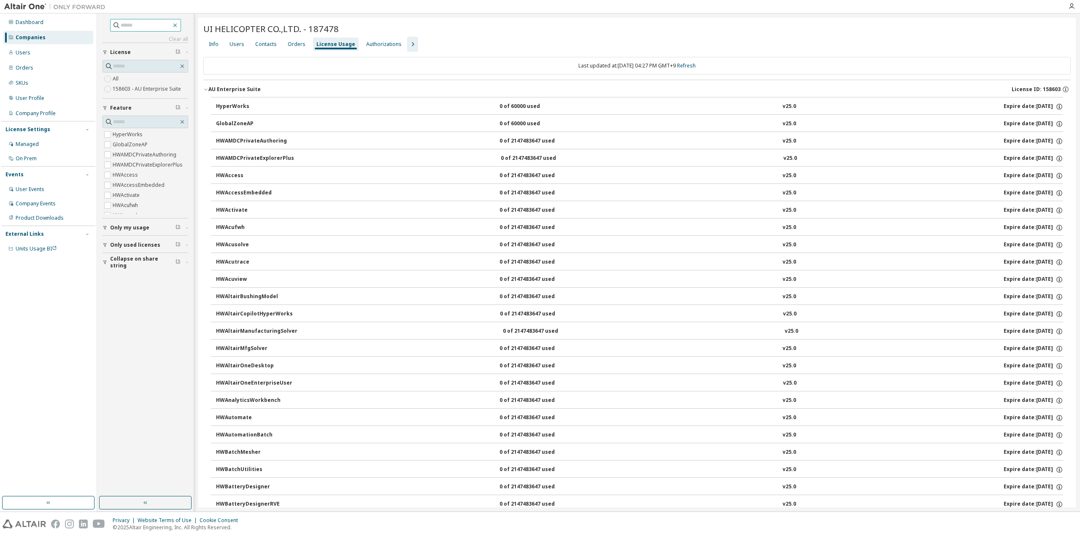
click at [178, 27] on icon "button" at bounding box center [175, 25] width 7 height 7
click at [30, 54] on div "Users" at bounding box center [48, 53] width 90 height 14
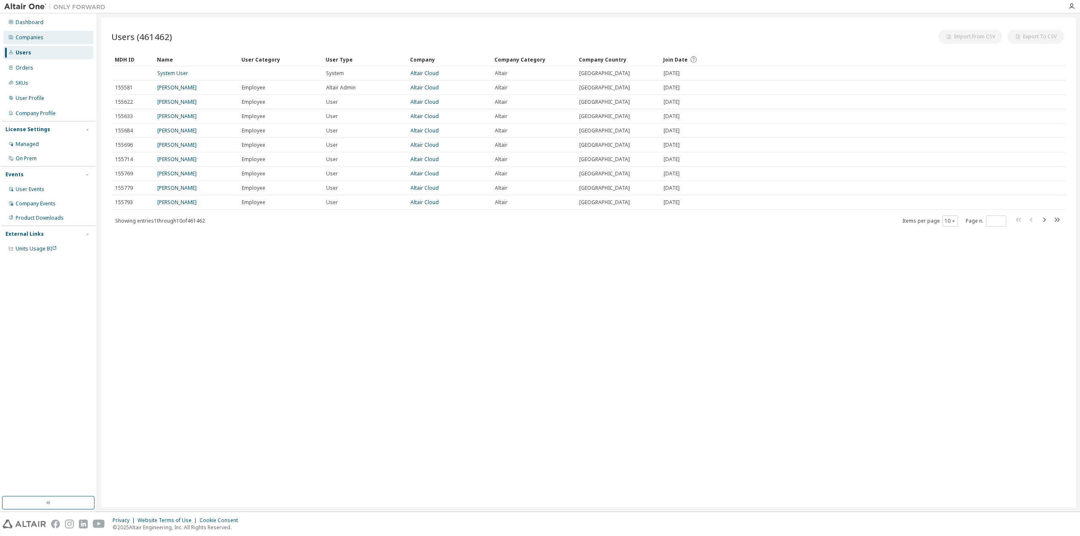
click at [30, 37] on div "Companies" at bounding box center [30, 37] width 28 height 7
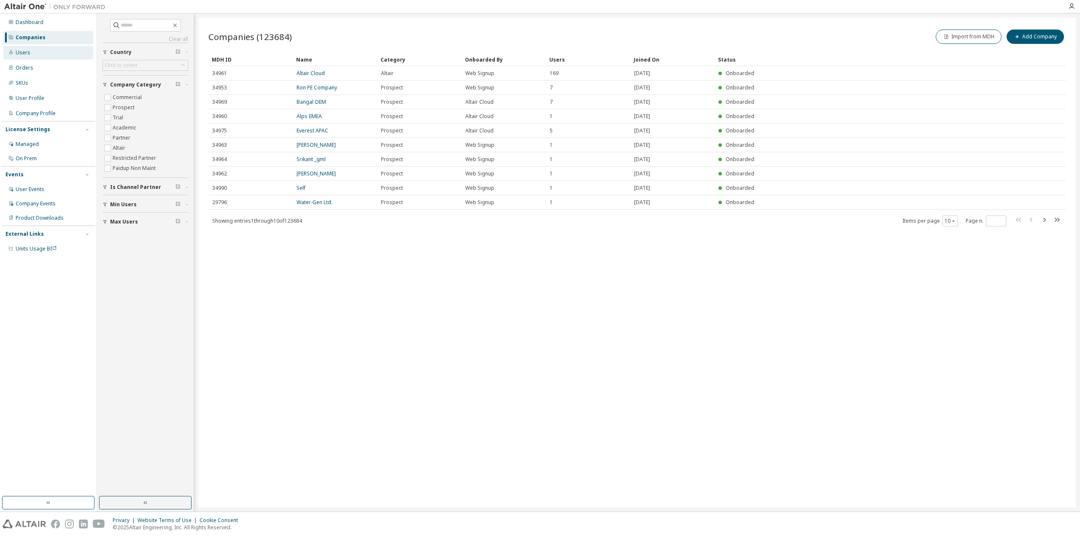
click at [30, 52] on div "Users" at bounding box center [48, 53] width 90 height 14
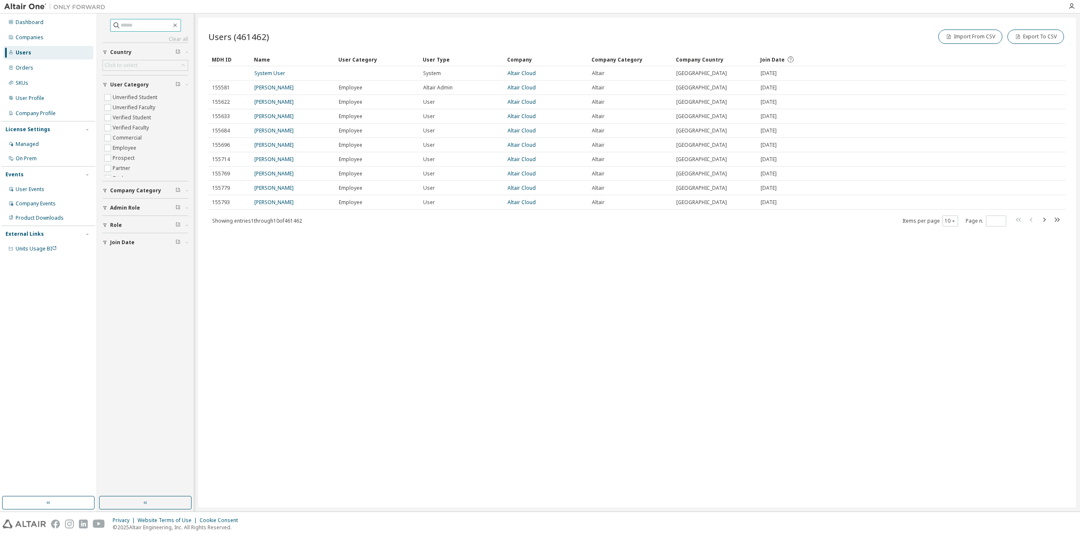
click at [134, 28] on input "text" at bounding box center [146, 25] width 51 height 8
paste input "**********"
type input "**********"
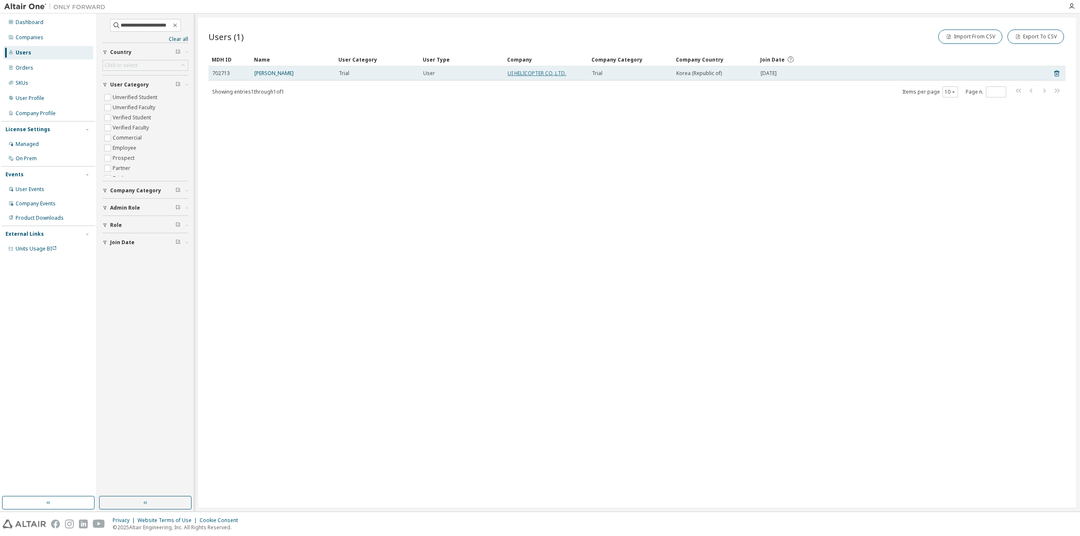
click at [536, 73] on link "UI HELICOPTER CO.,LTD." at bounding box center [537, 73] width 59 height 7
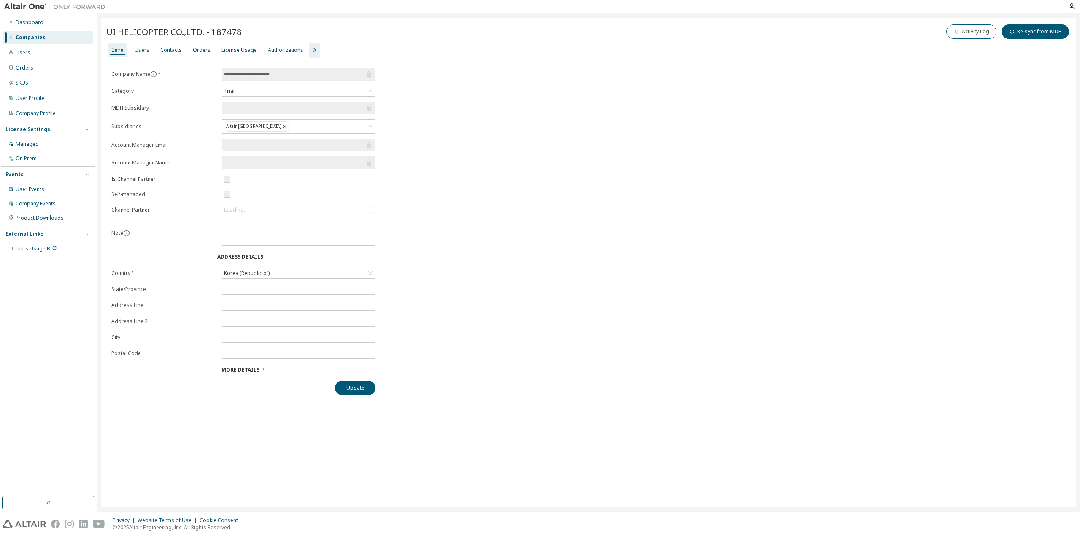
click at [241, 27] on div "UI HELICOPTER CO.,LTD. - 187478 Activity Log Re-sync from MDH" at bounding box center [588, 32] width 964 height 18
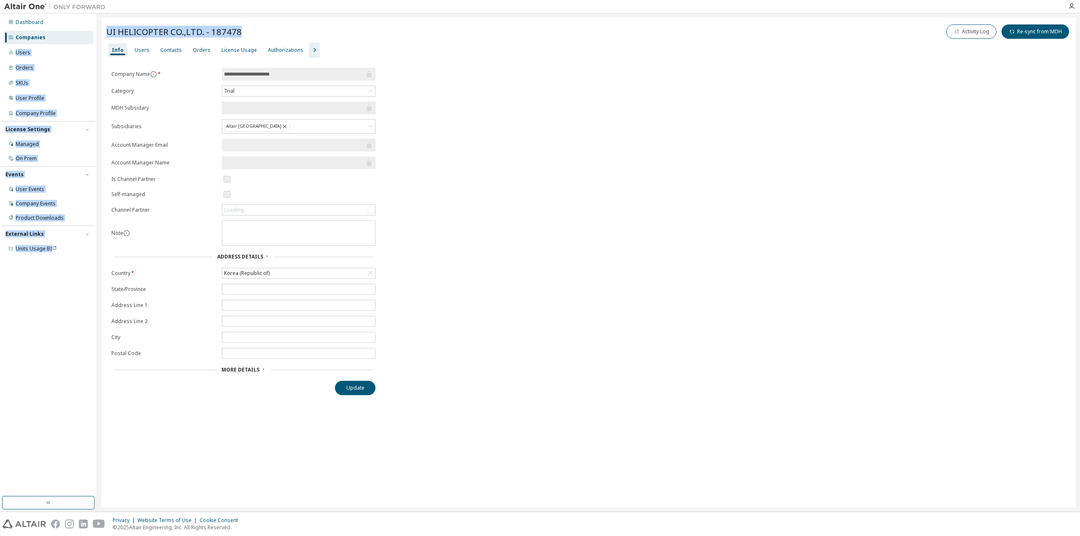
drag, startPoint x: 241, startPoint y: 32, endPoint x: 95, endPoint y: 31, distance: 146.4
click at [95, 31] on div "**********" at bounding box center [540, 263] width 1080 height 498
click at [159, 27] on span "UI HELICOPTER CO.,LTD. - 187478" at bounding box center [173, 32] width 135 height 12
drag, startPoint x: 242, startPoint y: 32, endPoint x: 109, endPoint y: 31, distance: 132.5
click at [109, 31] on div "UI HELICOPTER CO.,LTD. - 187478 Activity Log Re-sync from MDH" at bounding box center [588, 32] width 964 height 18
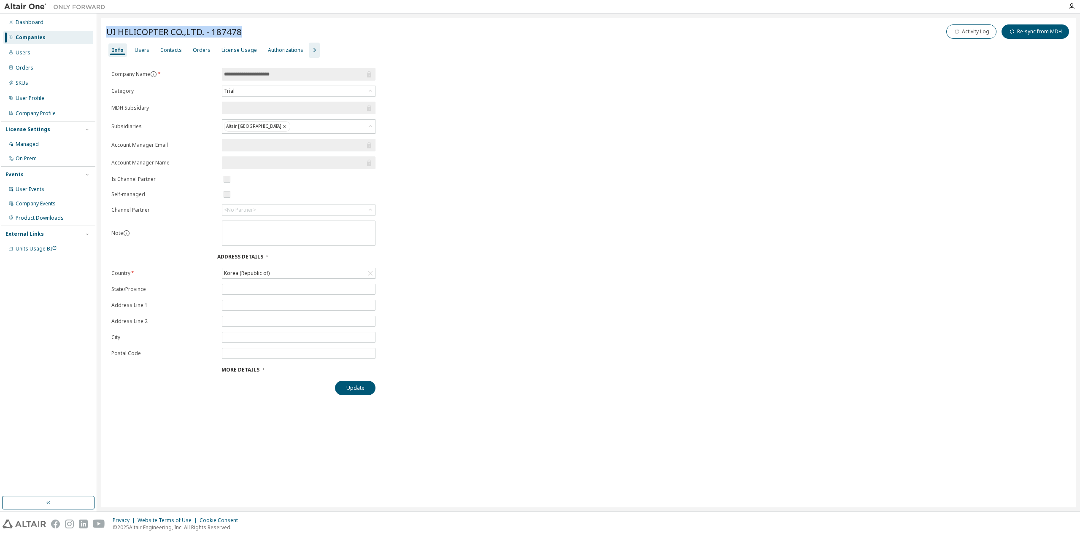
copy span "UI HELICOPTER CO.,LTD. - 187478"
click at [466, 84] on div "**********" at bounding box center [588, 231] width 964 height 327
click at [229, 20] on div "**********" at bounding box center [588, 263] width 975 height 490
click at [229, 53] on div "License Usage" at bounding box center [238, 50] width 35 height 7
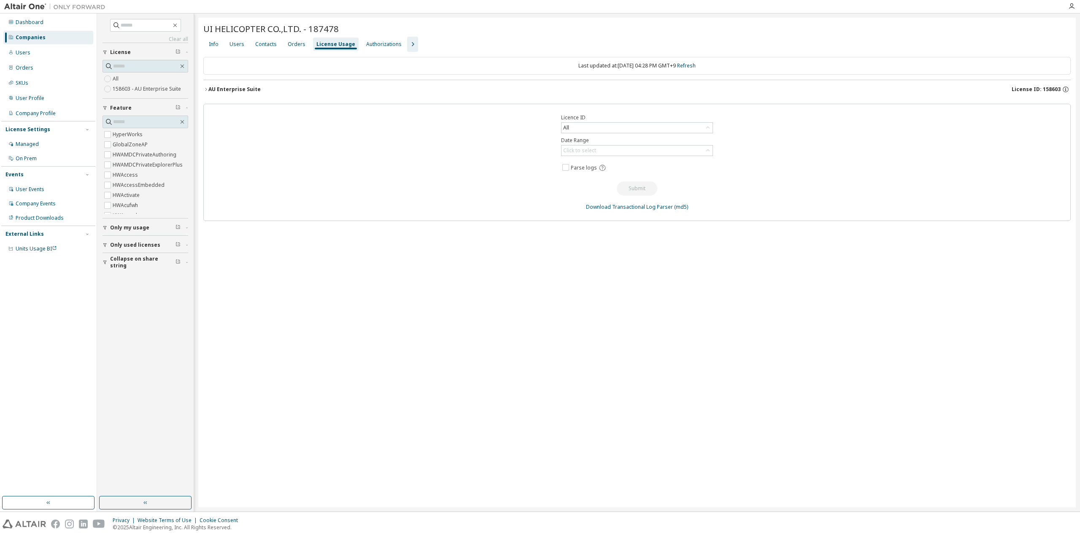
click at [207, 92] on button "AU Enterprise Suite License ID: 158603" at bounding box center [636, 89] width 867 height 19
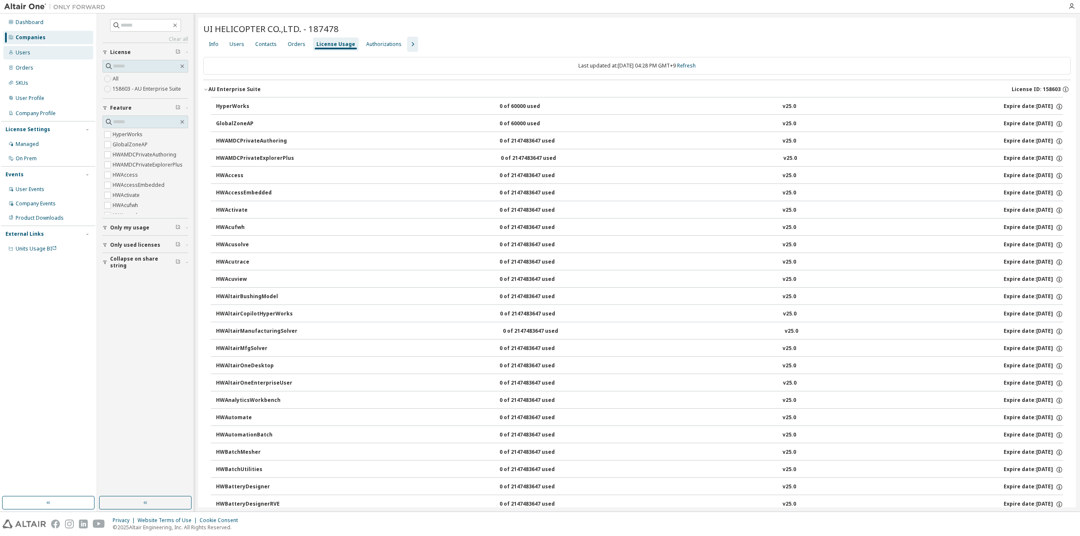
drag, startPoint x: 28, startPoint y: 51, endPoint x: 43, endPoint y: 49, distance: 15.3
click at [28, 51] on div "Users" at bounding box center [23, 52] width 15 height 7
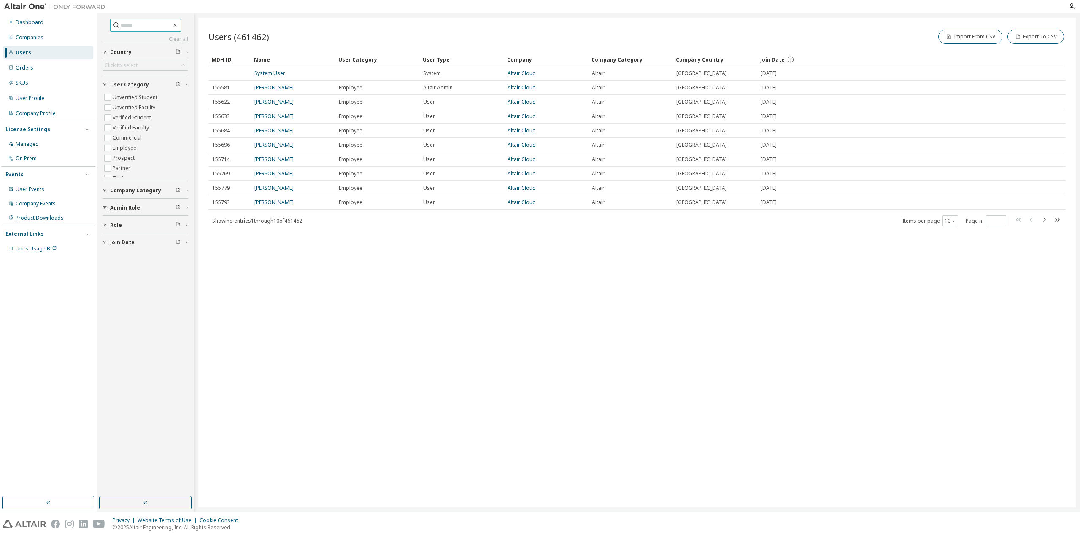
click at [154, 24] on input "text" at bounding box center [146, 25] width 51 height 8
paste input "**********"
type input "**********"
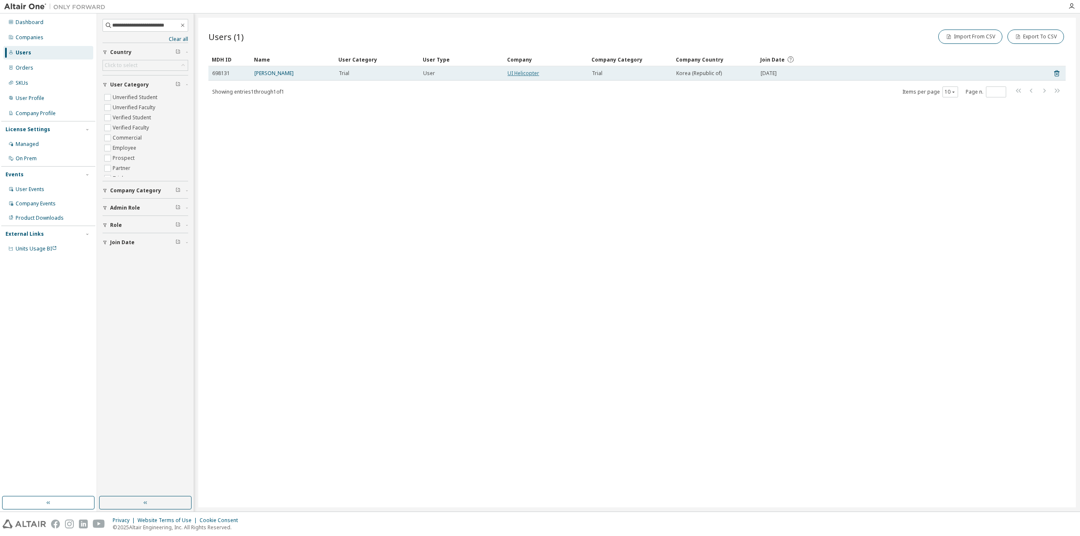
click at [511, 75] on link "UI Helicopter" at bounding box center [524, 73] width 32 height 7
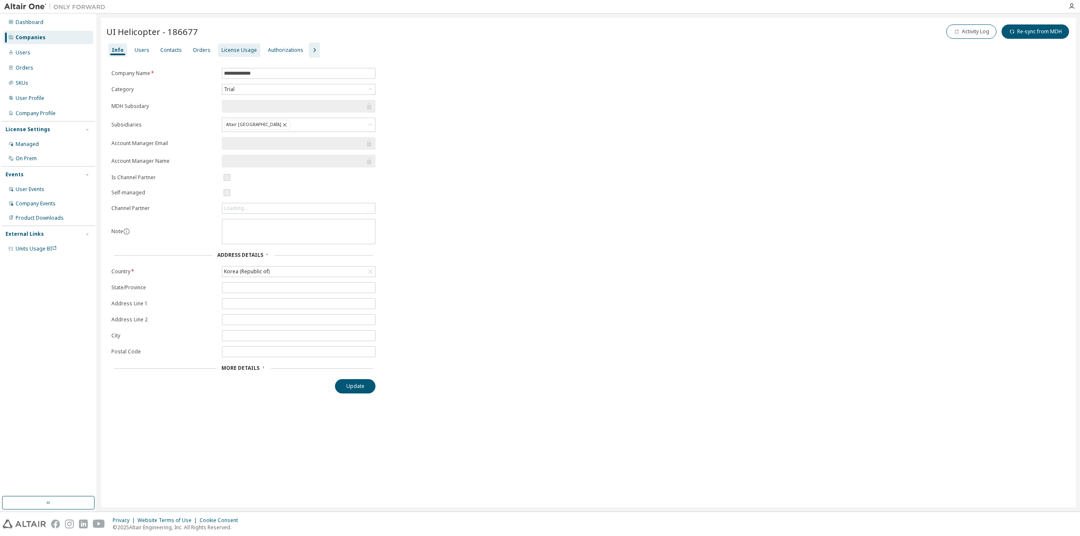
click at [221, 49] on div "License Usage" at bounding box center [238, 50] width 35 height 7
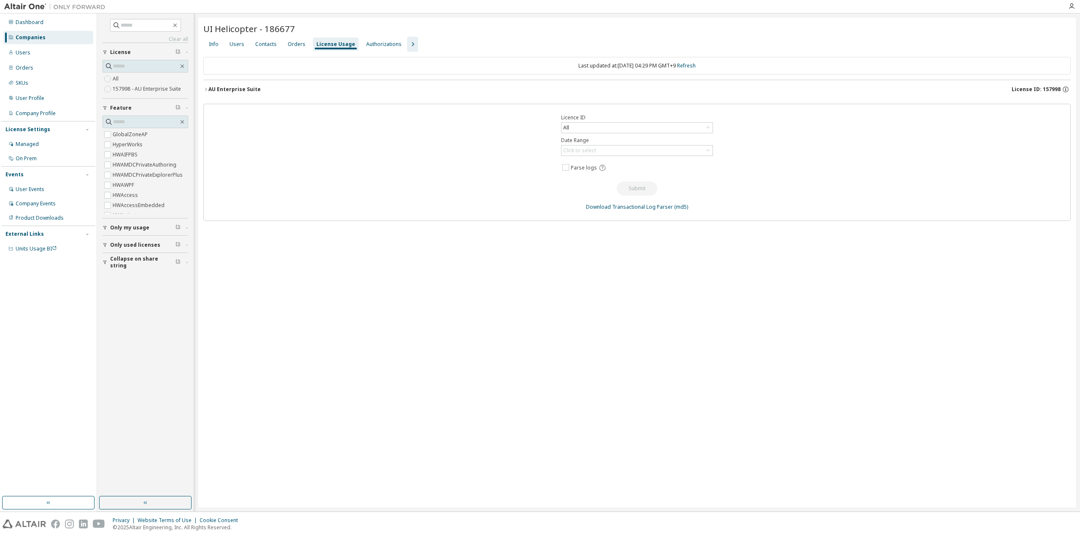
click at [208, 92] on button "AU Enterprise Suite License ID: 157998" at bounding box center [636, 89] width 867 height 19
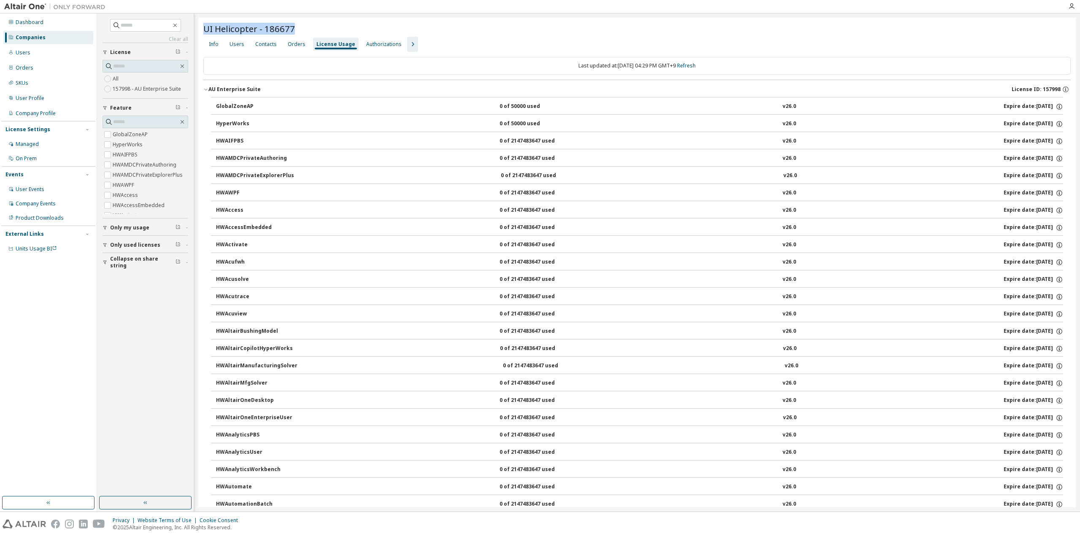
drag, startPoint x: 296, startPoint y: 26, endPoint x: 205, endPoint y: 27, distance: 90.7
click at [205, 27] on div "UI Helicopter - 186677" at bounding box center [636, 29] width 867 height 12
copy span "UI Helicopter - 186677"
click at [39, 340] on div "Dashboard Companies Users Orders SKUs User Profile Company Profile License Sett…" at bounding box center [48, 255] width 94 height 481
